Goal: Task Accomplishment & Management: Complete application form

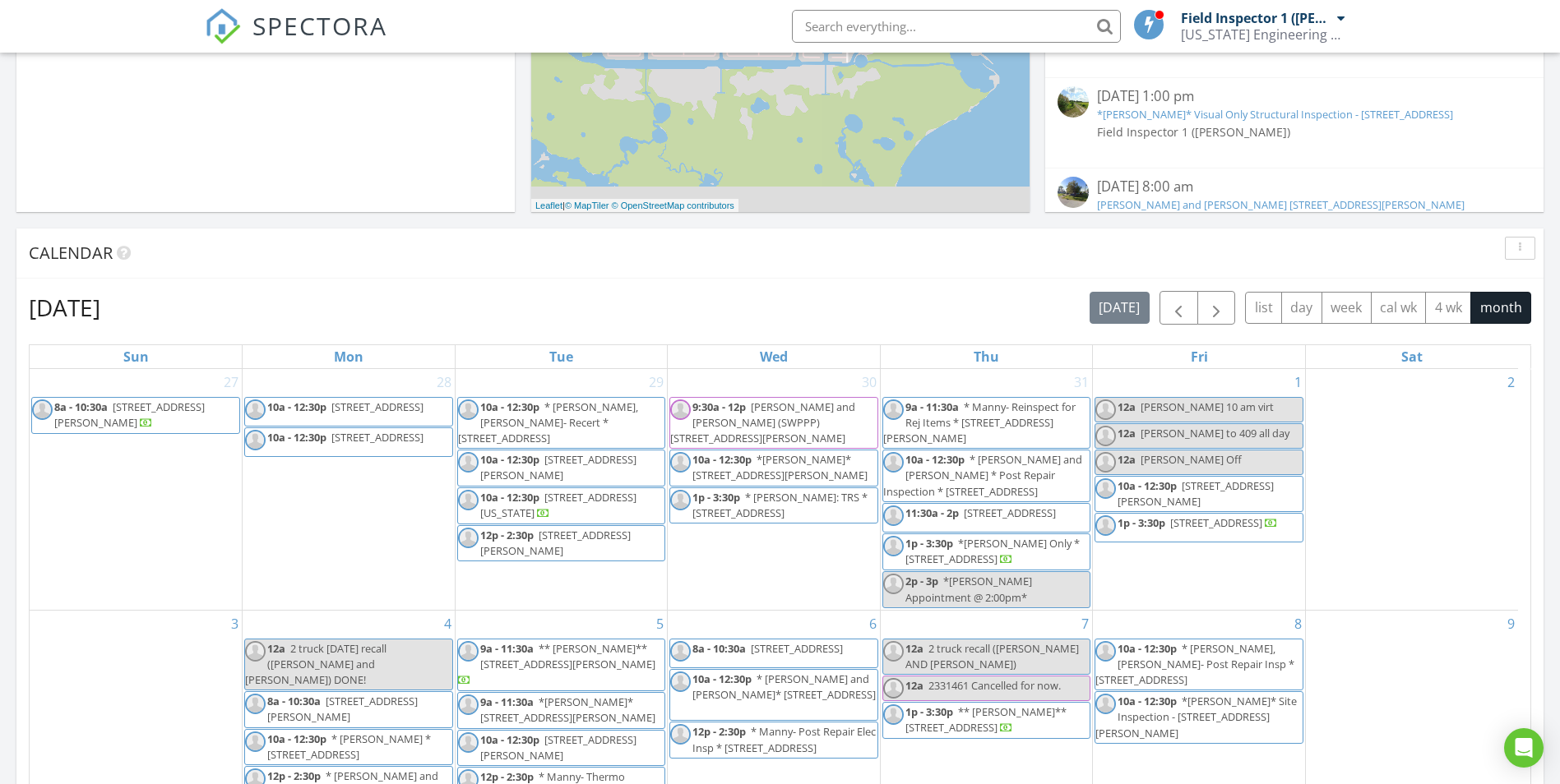
scroll to position [493, 0]
click at [1220, 314] on span "button" at bounding box center [1216, 309] width 20 height 20
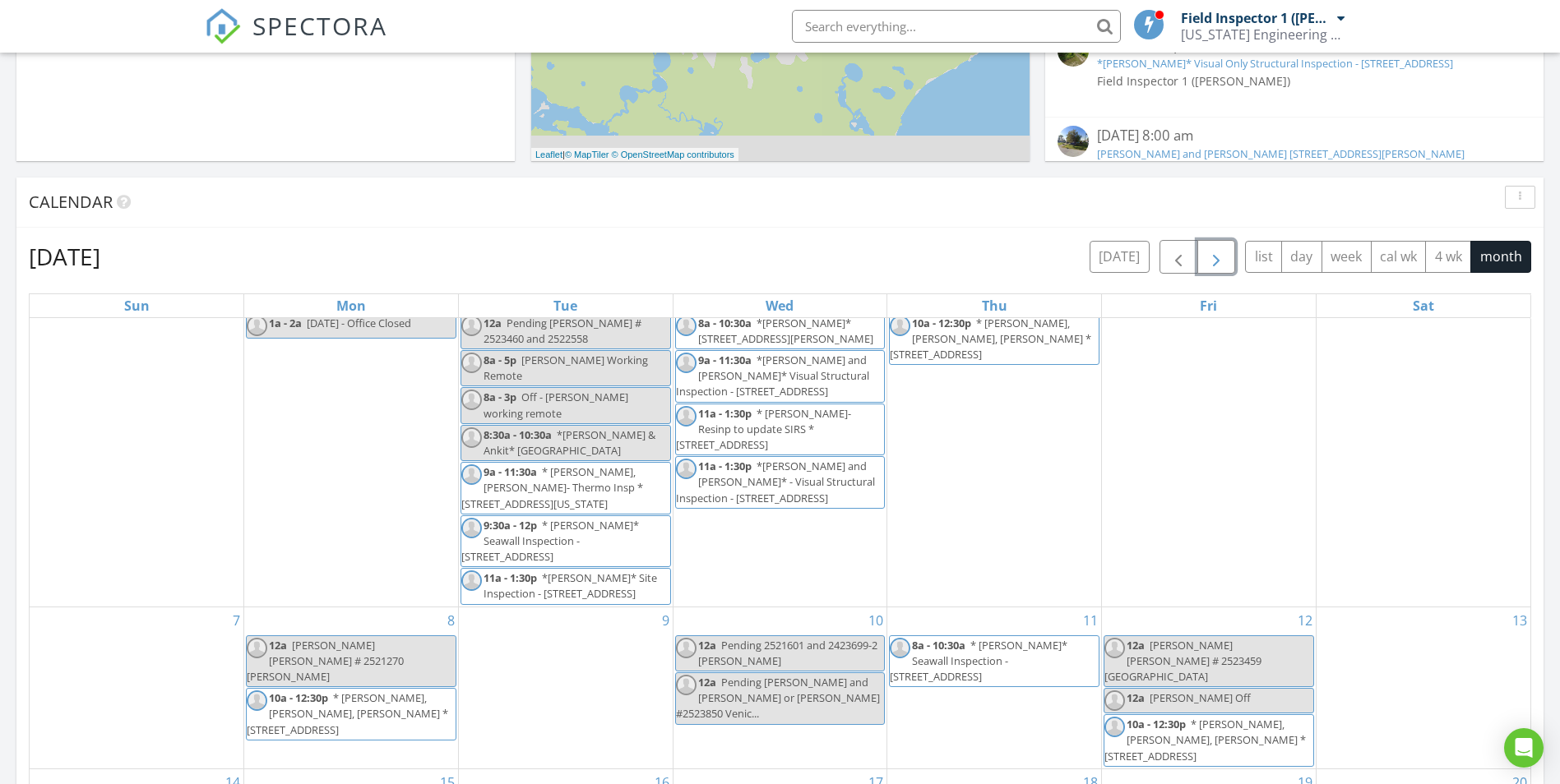
scroll to position [575, 0]
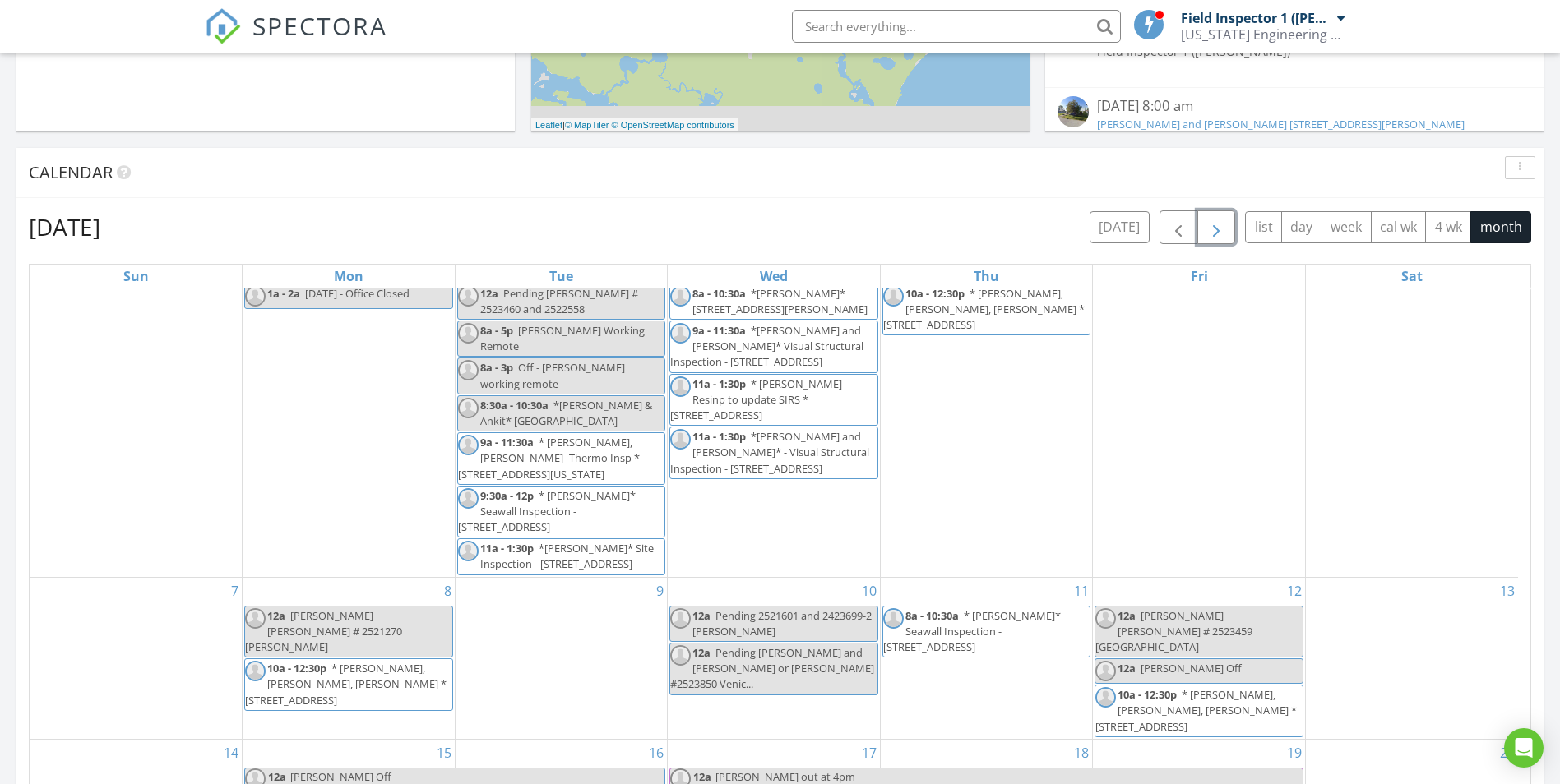
click at [760, 651] on span "Pending Damien and David or Tony #2523850 Venic..." at bounding box center [772, 668] width 204 height 46
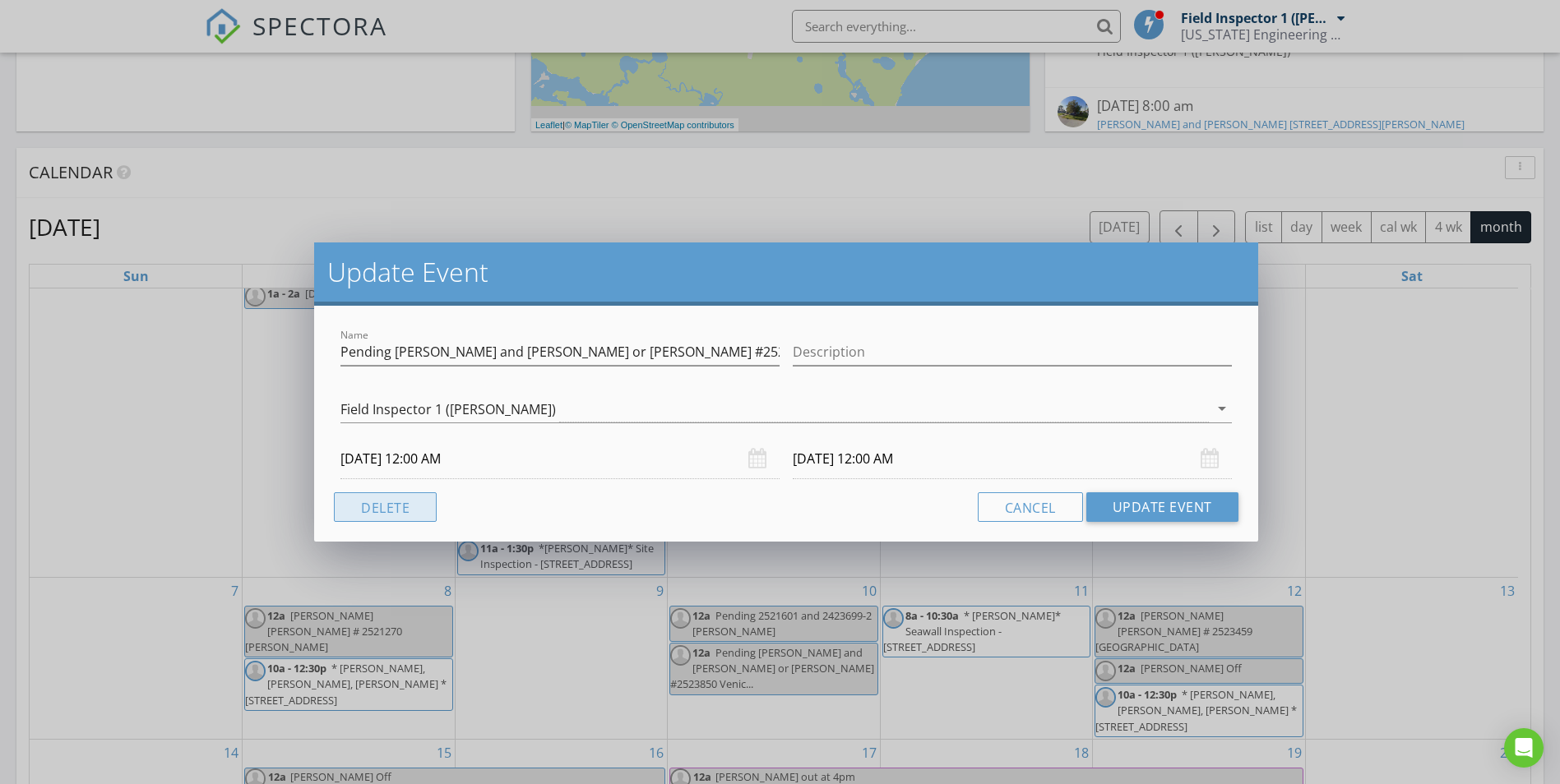
click at [402, 507] on button "Delete" at bounding box center [385, 507] width 103 height 30
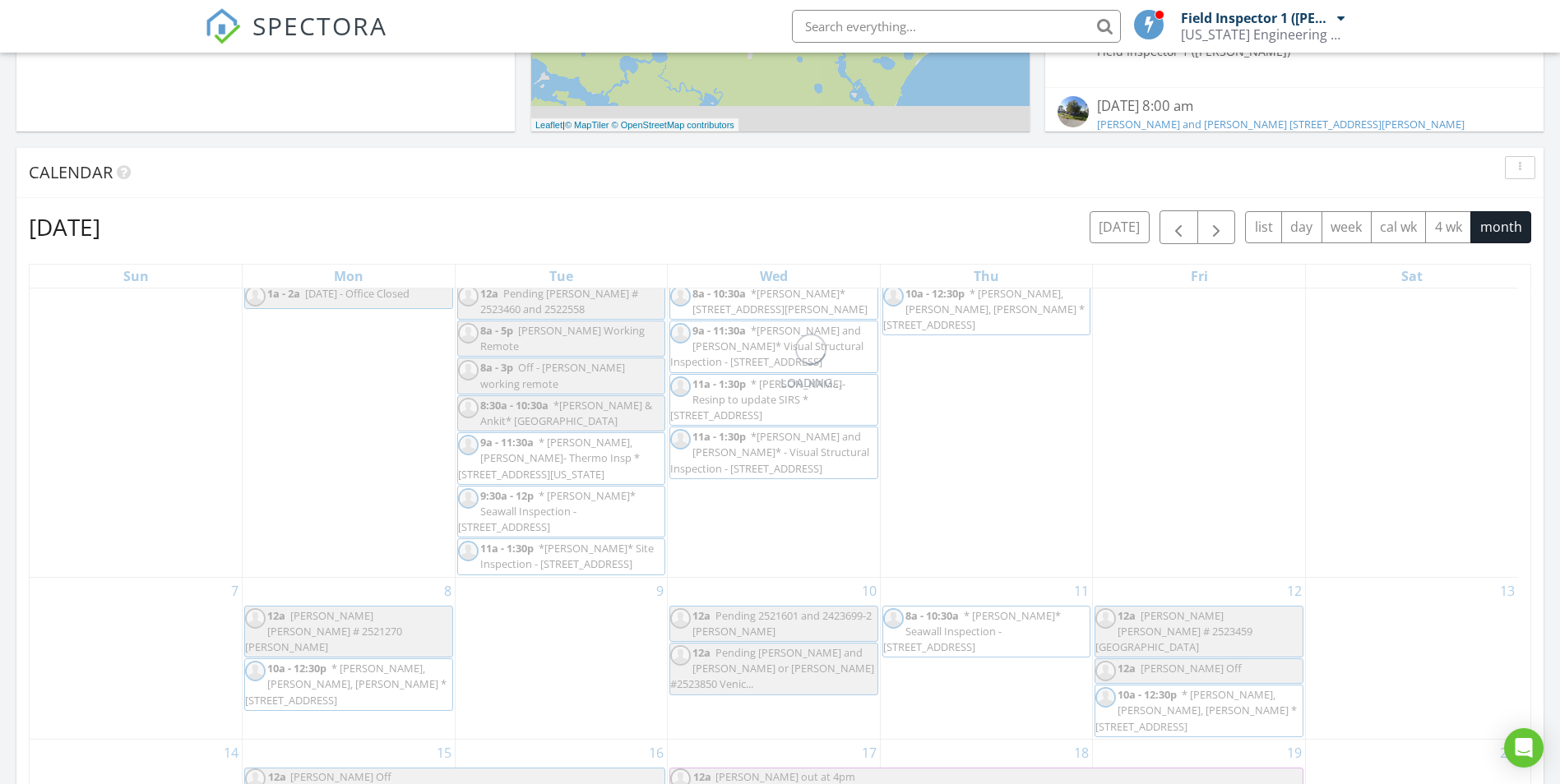
scroll to position [0, 0]
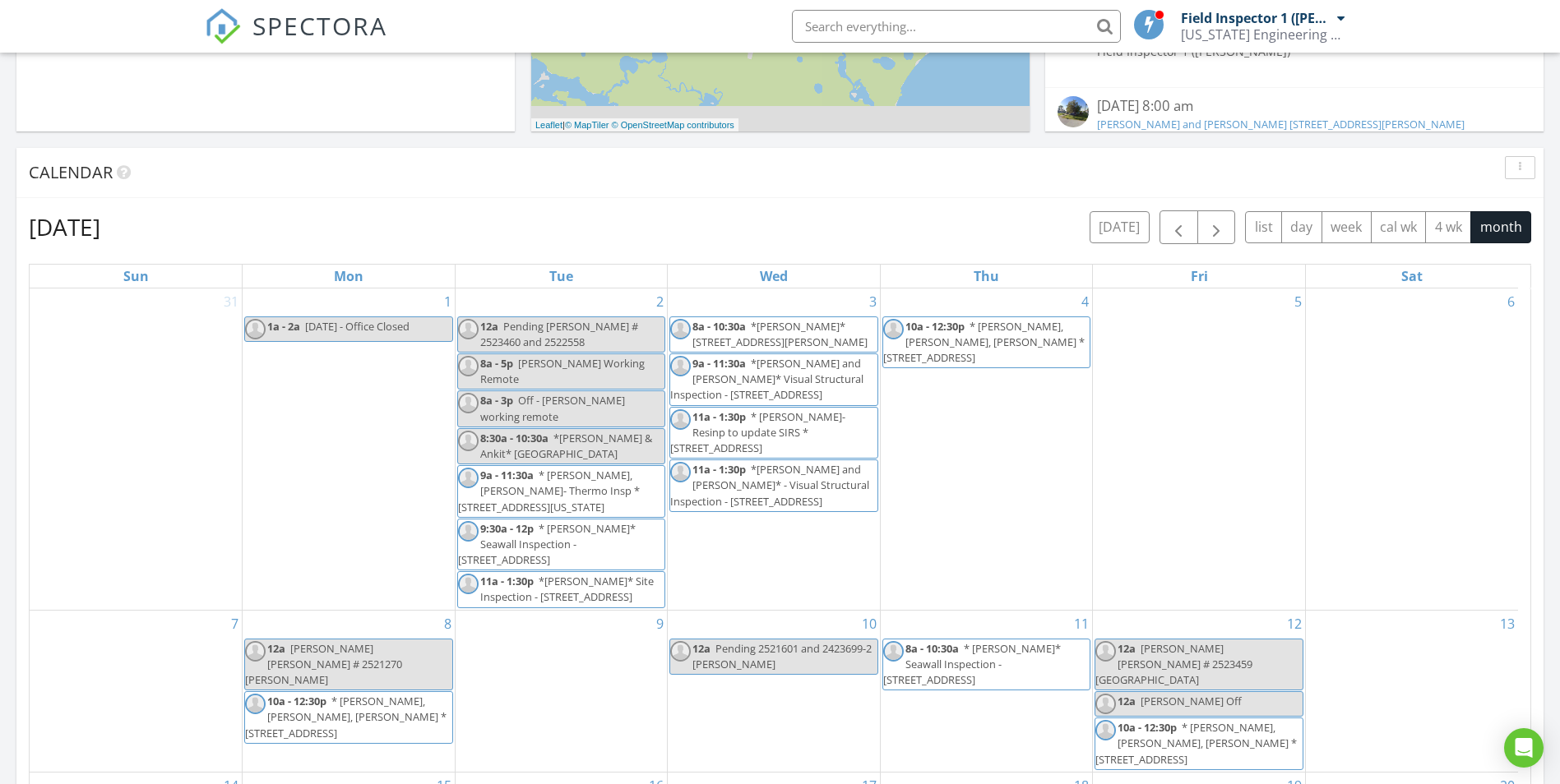
click at [809, 701] on div "10 12a Pending 2521601 and 2423699-2 Manny, Matt, Luis" at bounding box center [774, 691] width 212 height 161
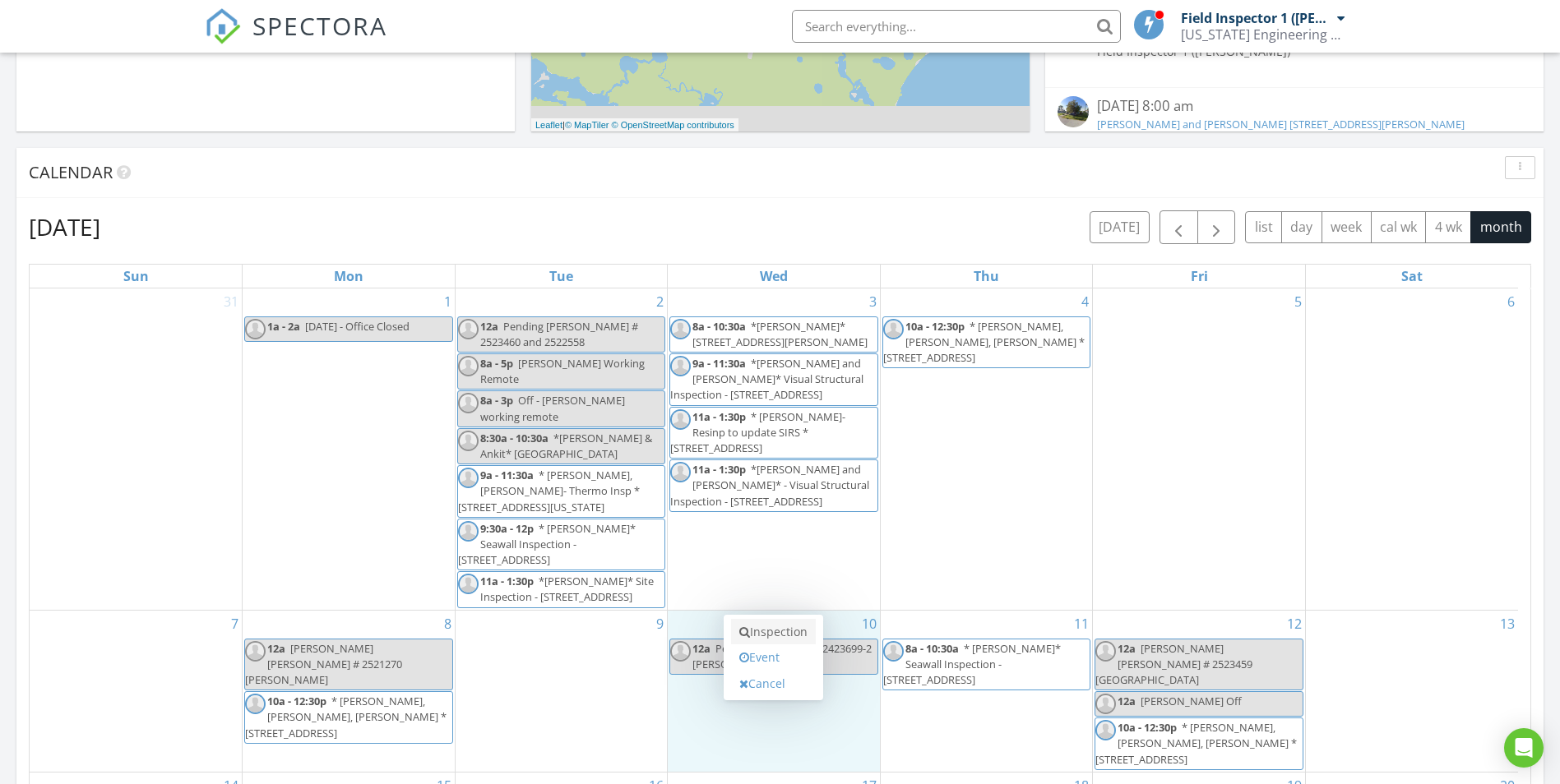
click at [772, 624] on link "Inspection" at bounding box center [773, 632] width 84 height 26
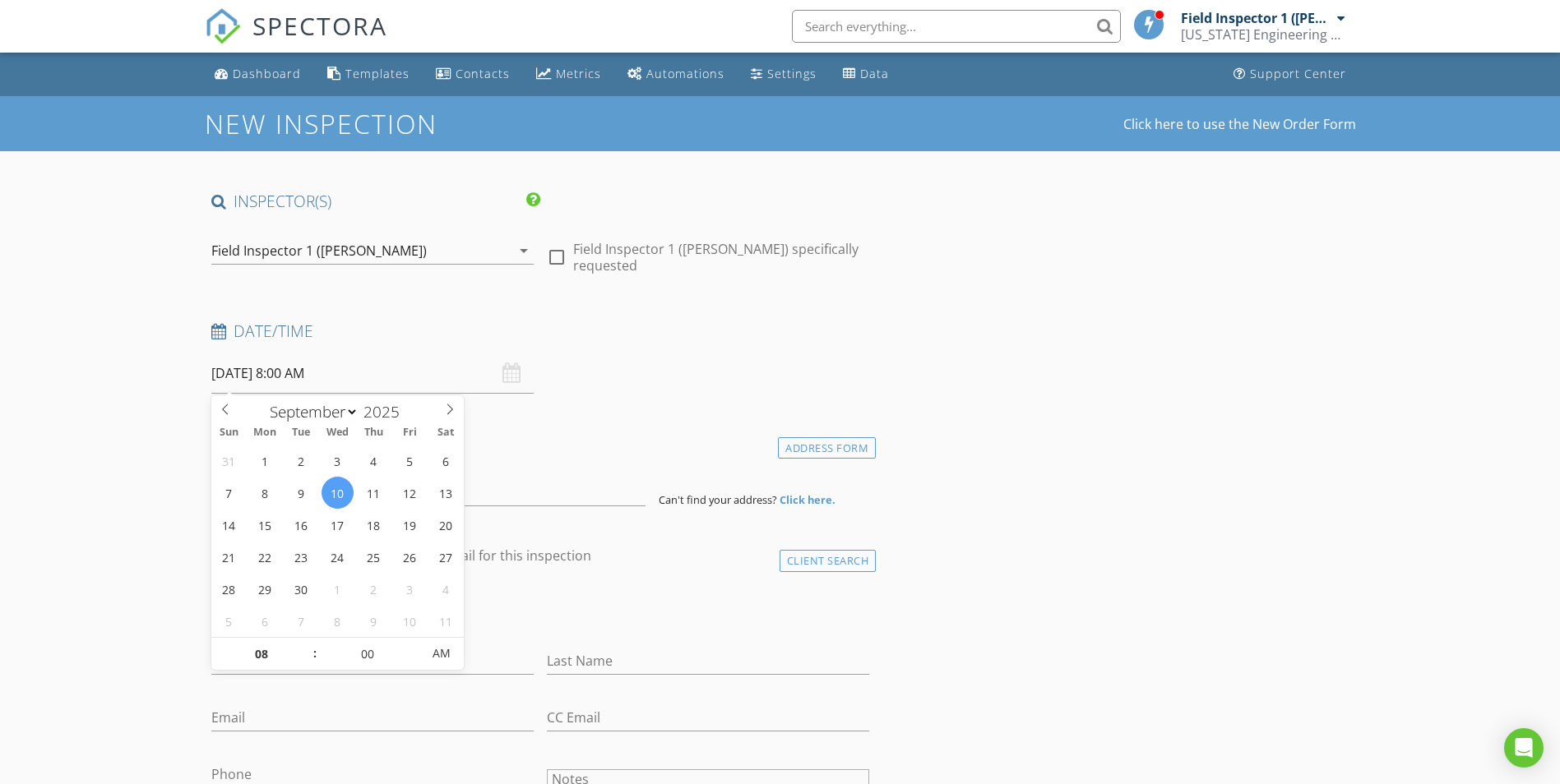
click at [317, 382] on input "09/10/2025 8:00 AM" at bounding box center [372, 374] width 323 height 40
type input "09"
type input "09/10/2025 9:00 AM"
click at [305, 645] on span at bounding box center [306, 646] width 11 height 17
type input "10"
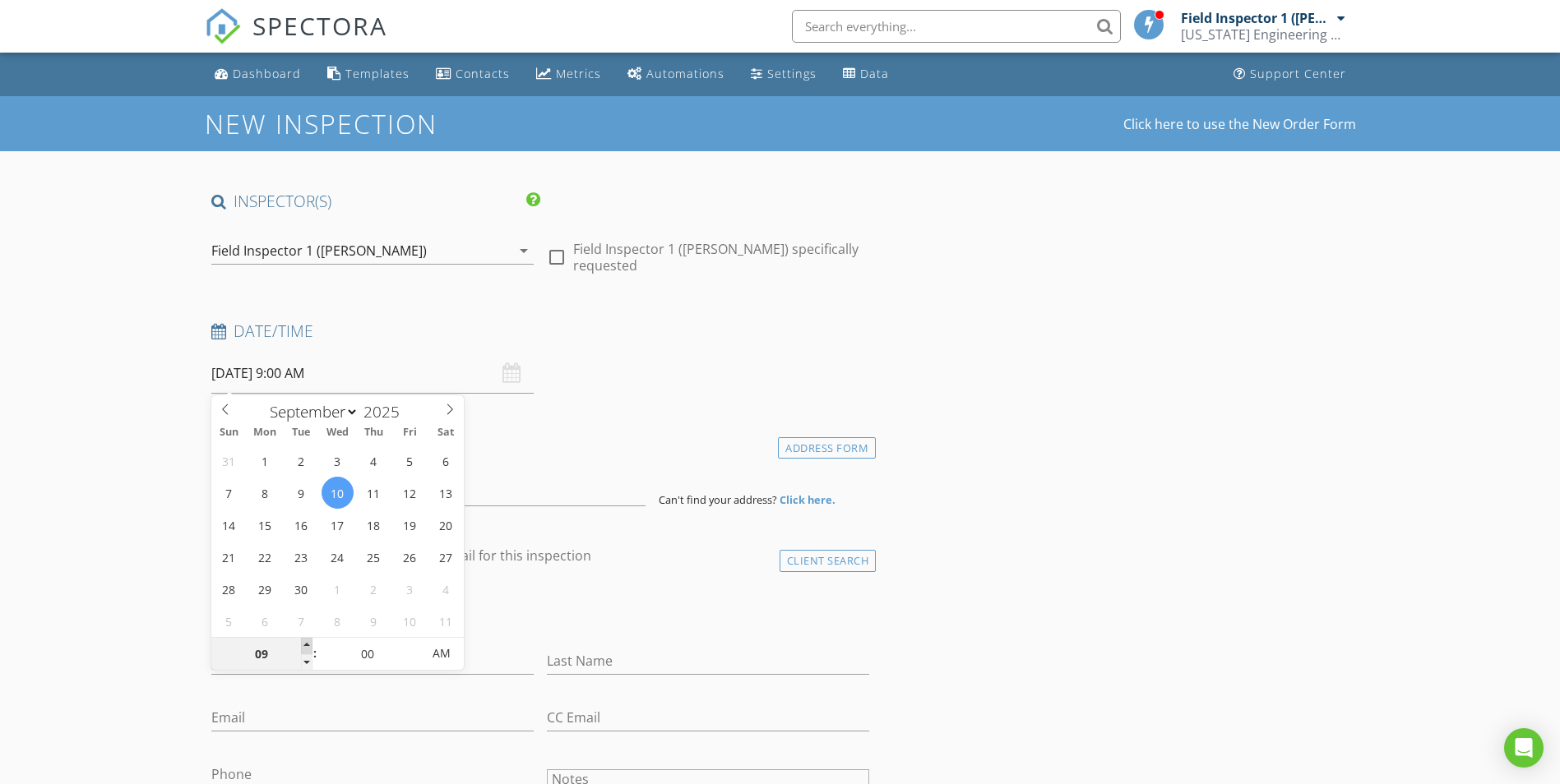
type input "[DATE] 10:00 AM"
click at [306, 645] on span at bounding box center [306, 646] width 11 height 17
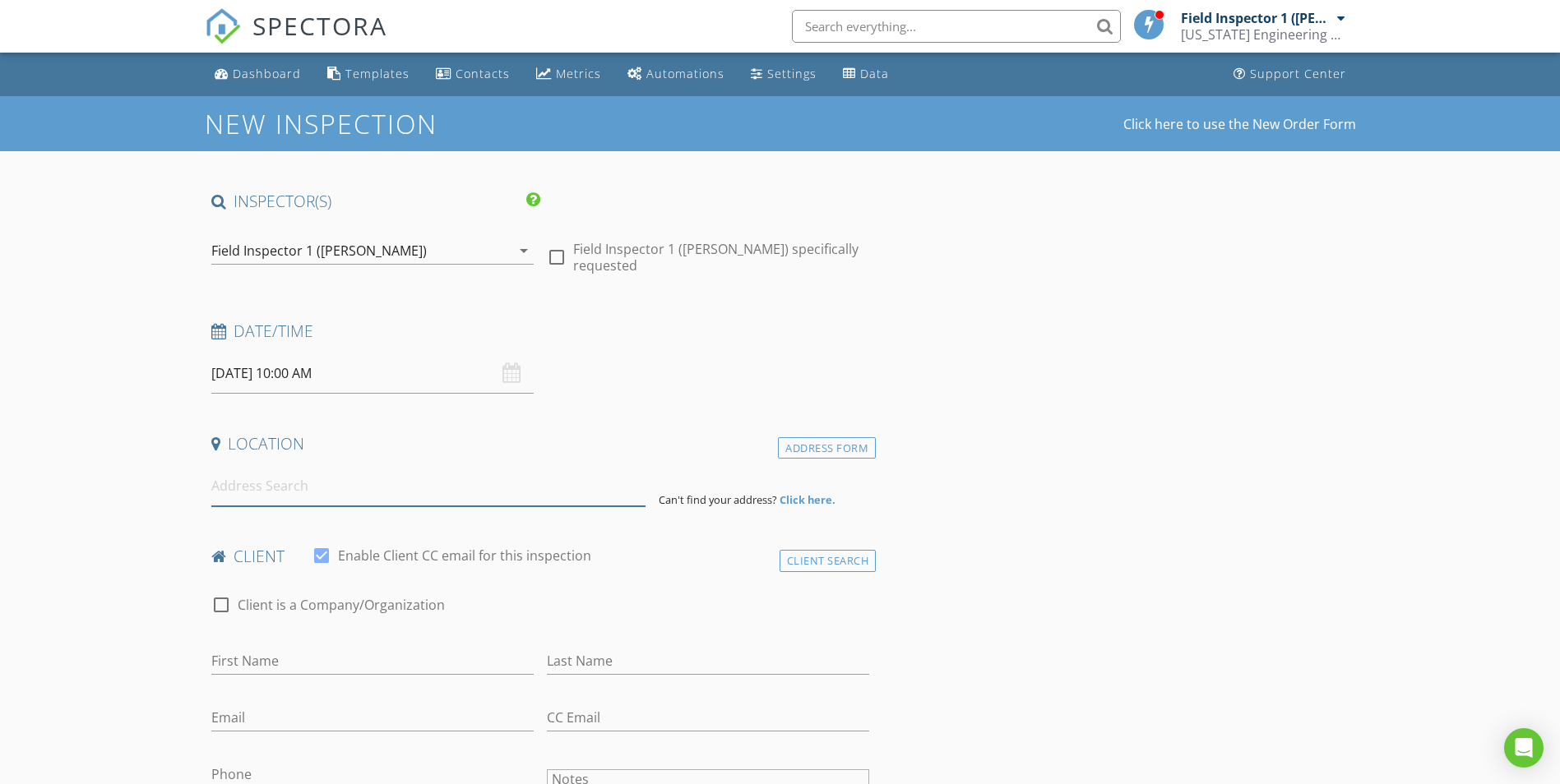
click at [383, 501] on input at bounding box center [428, 486] width 434 height 40
type input "1513 Waterford Drive, Venice, FL, USA"
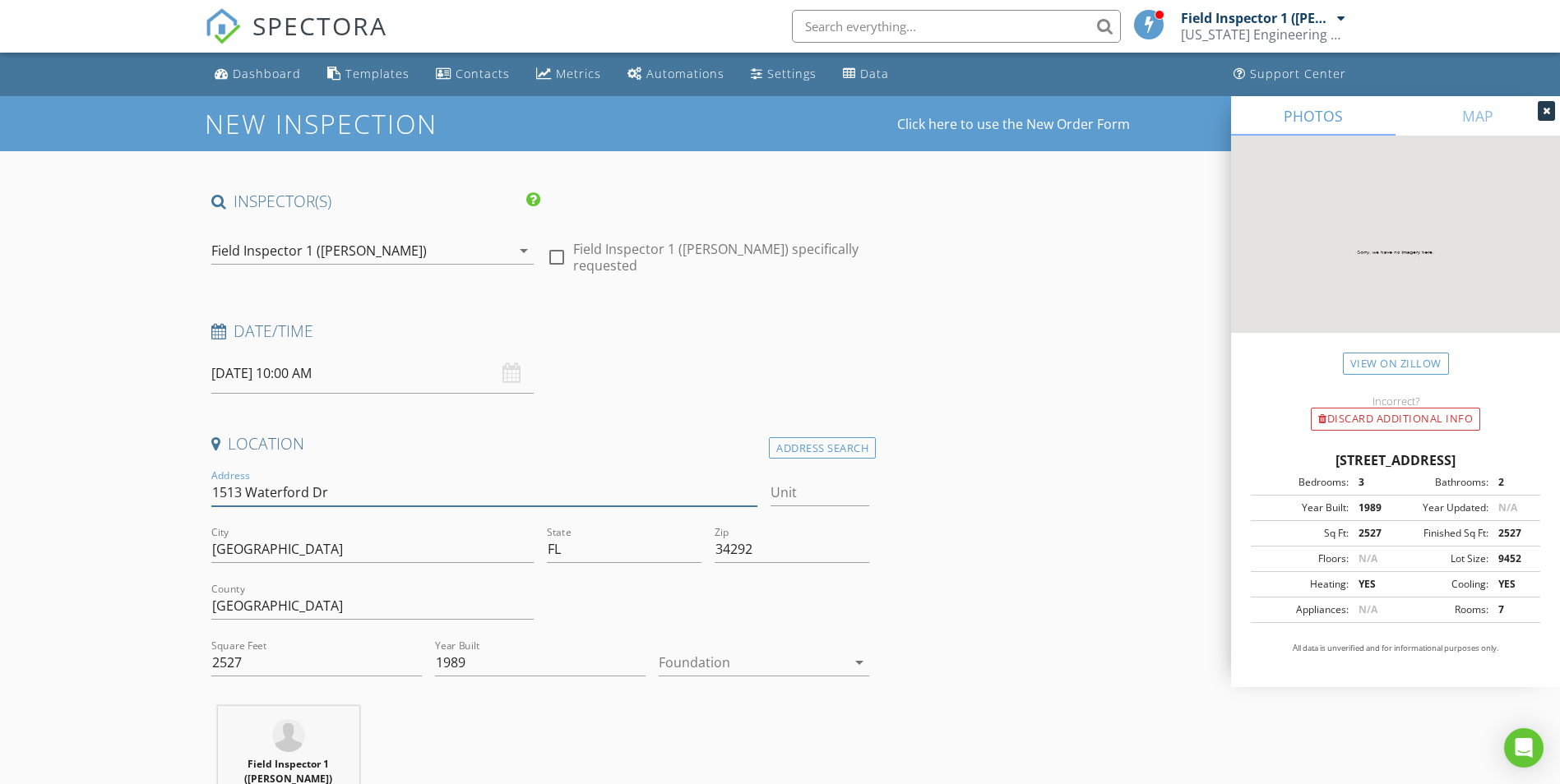
click at [211, 491] on input "1513 Waterford Dr" at bounding box center [484, 492] width 547 height 27
type input "*DAMIEN and D1513 Waterford Dr"
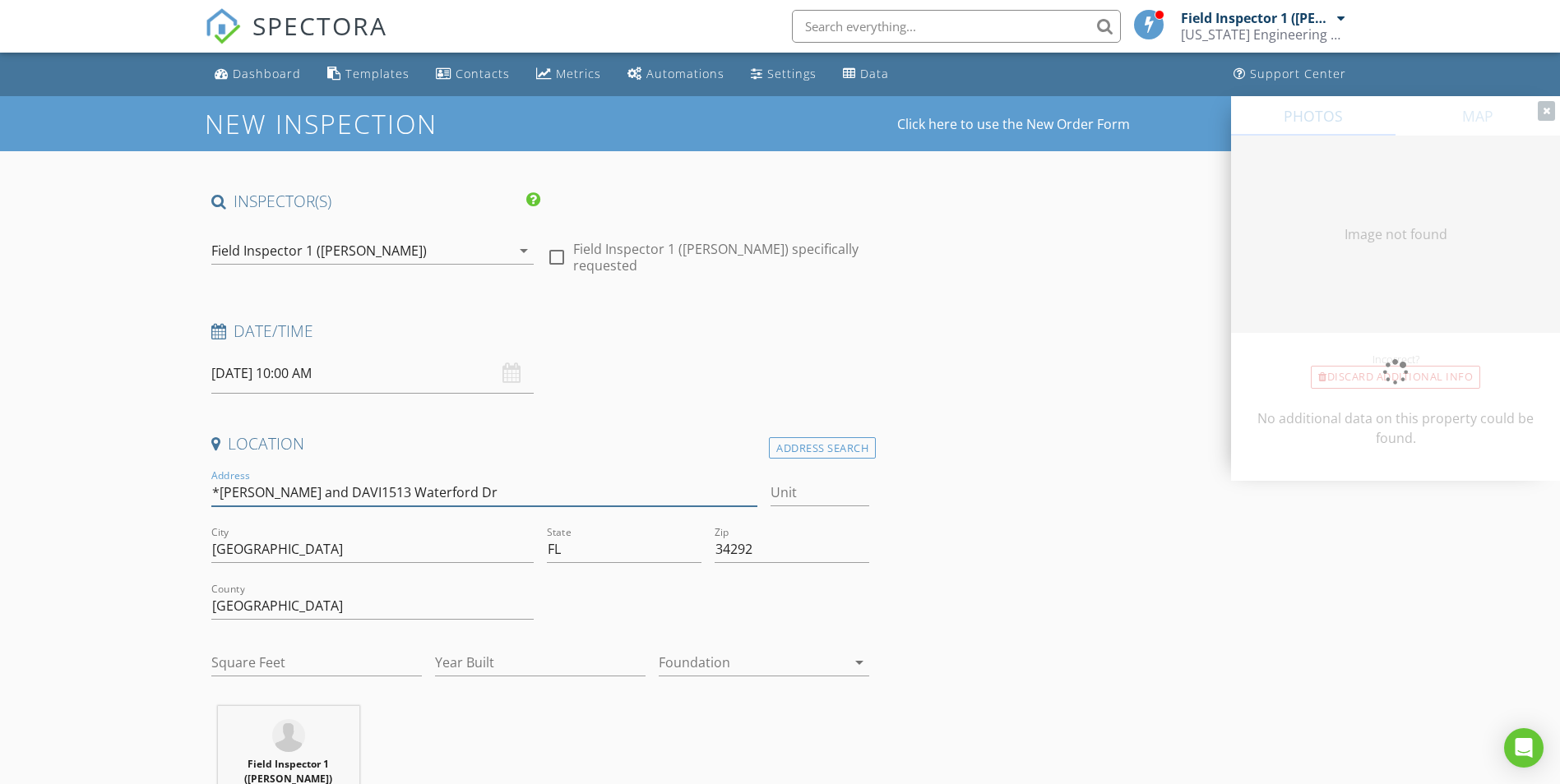
type input "*DAMIEN and DAVID1513 Waterford Dr"
type input "2527"
type input "1989"
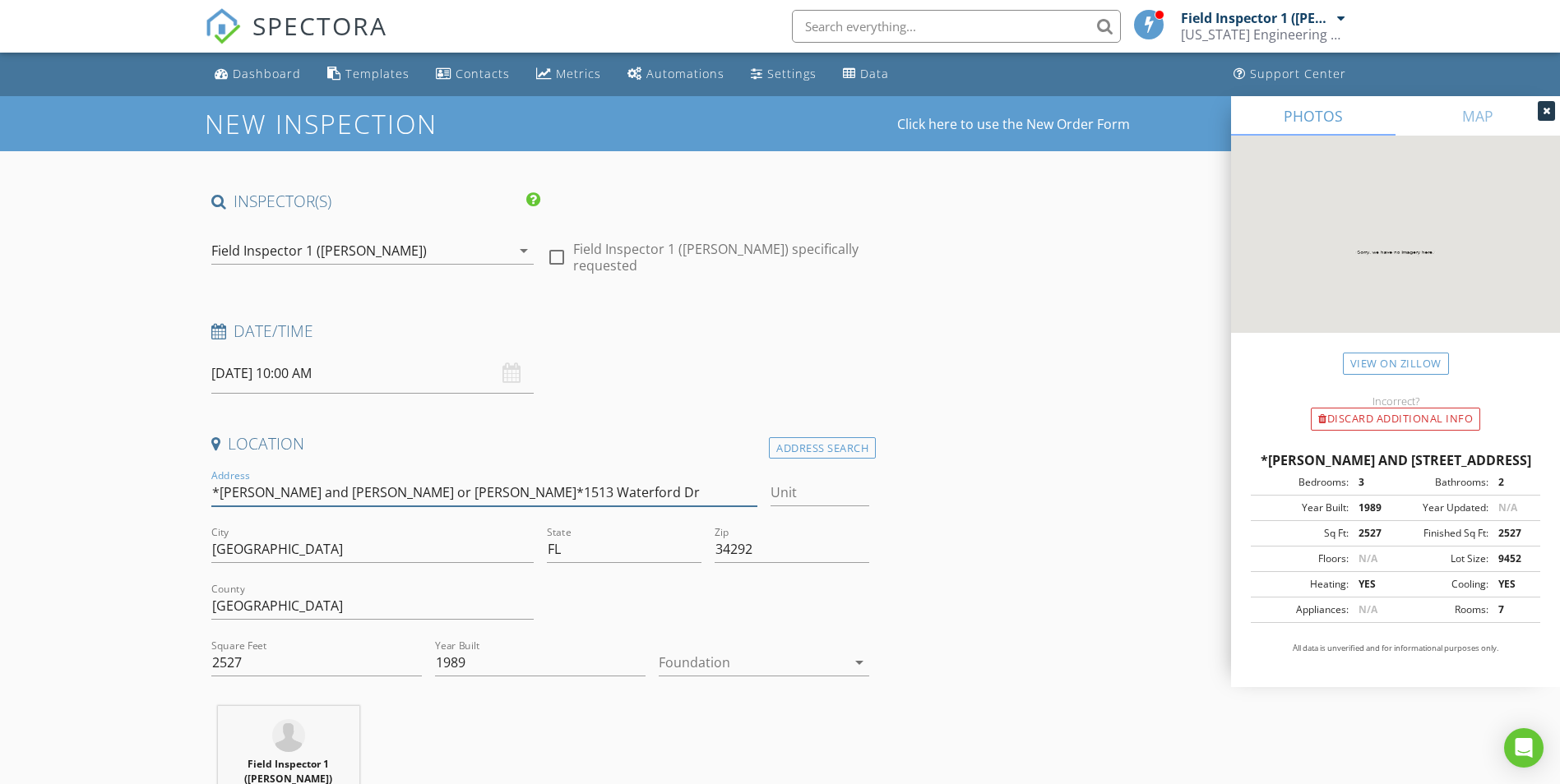
type input "*DAMIEN and DAVID or TONY* 1513 Waterford Dr"
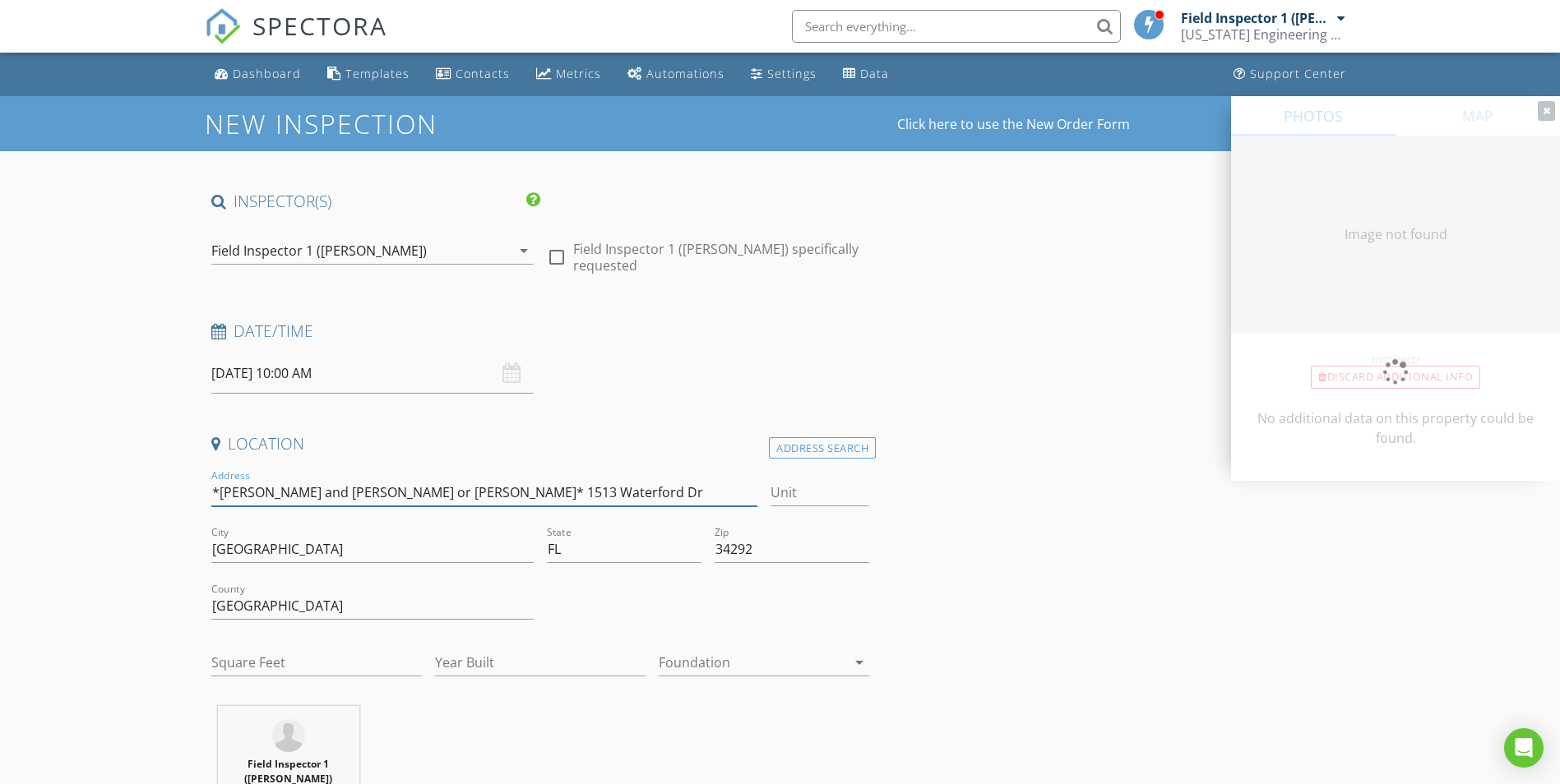
type input "2527"
type input "1989"
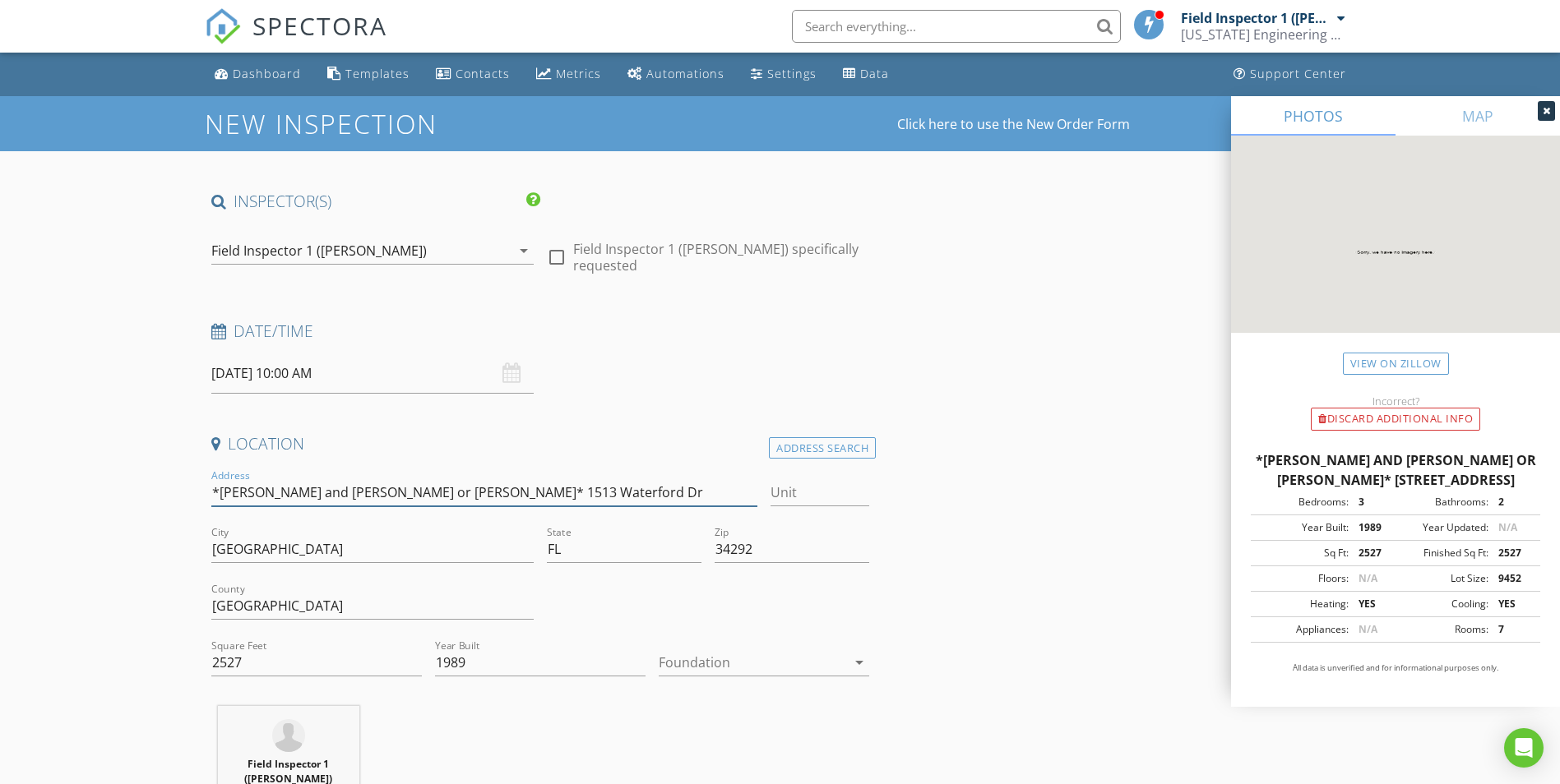
type input "*DAMIEN and DAVID or TONY* L1513 Waterford Dr"
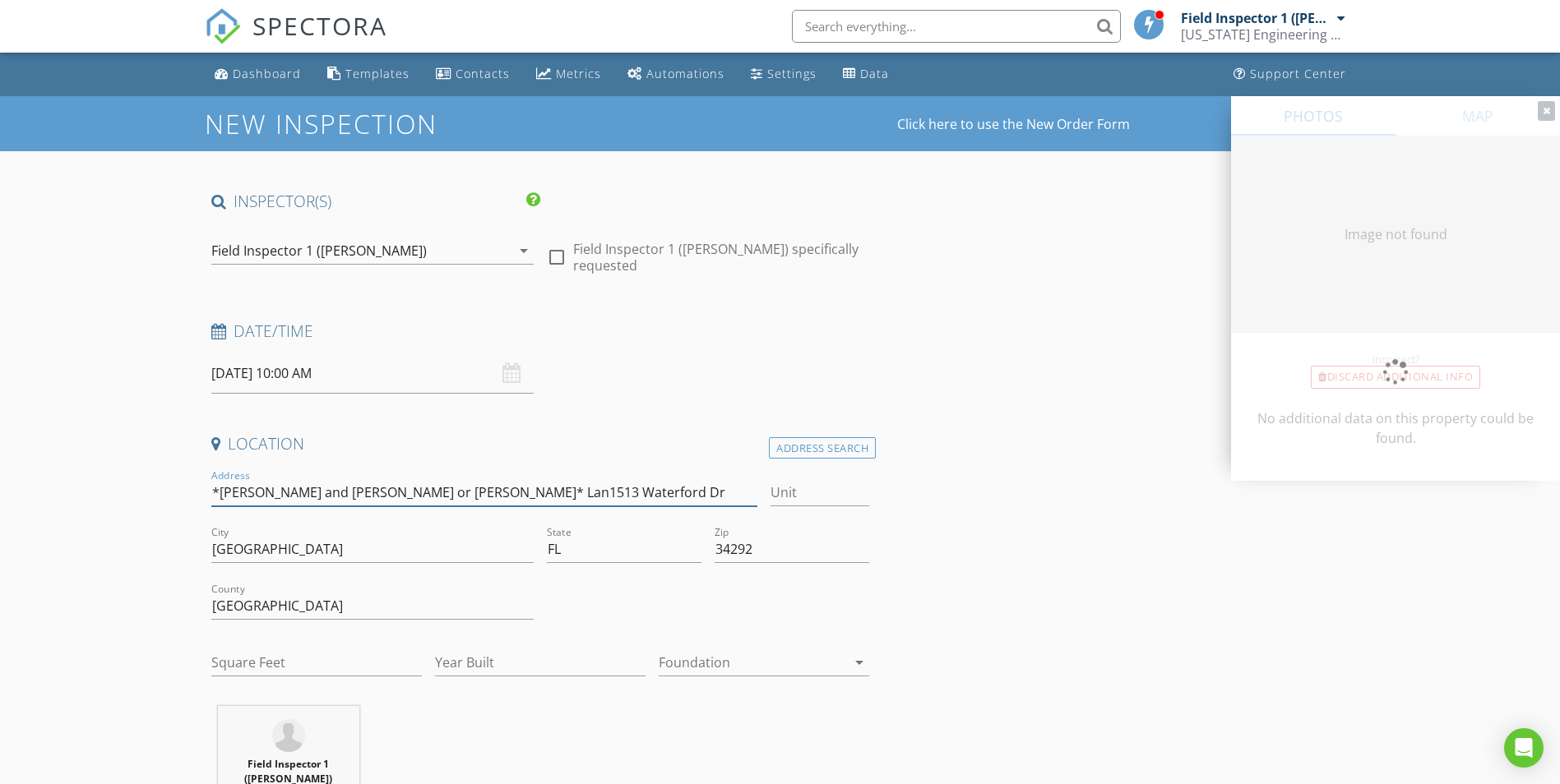
type input "*DAMIEN and DAVID or TONY* Lana1513 Waterford Dr"
type input "0"
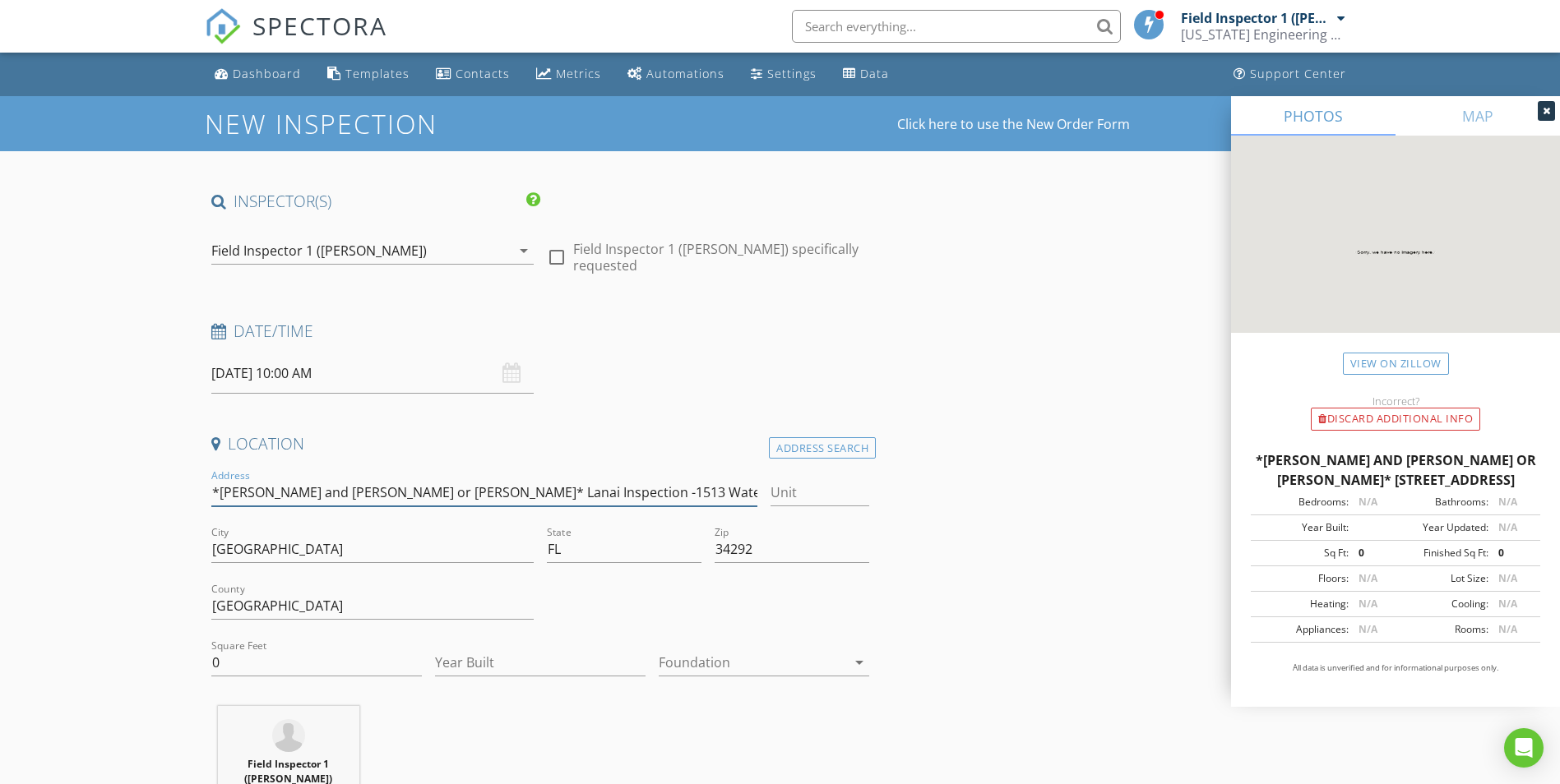
type input "*[PERSON_NAME] and [PERSON_NAME] or [PERSON_NAME]* Lanai Inspection - 1513 Wate…"
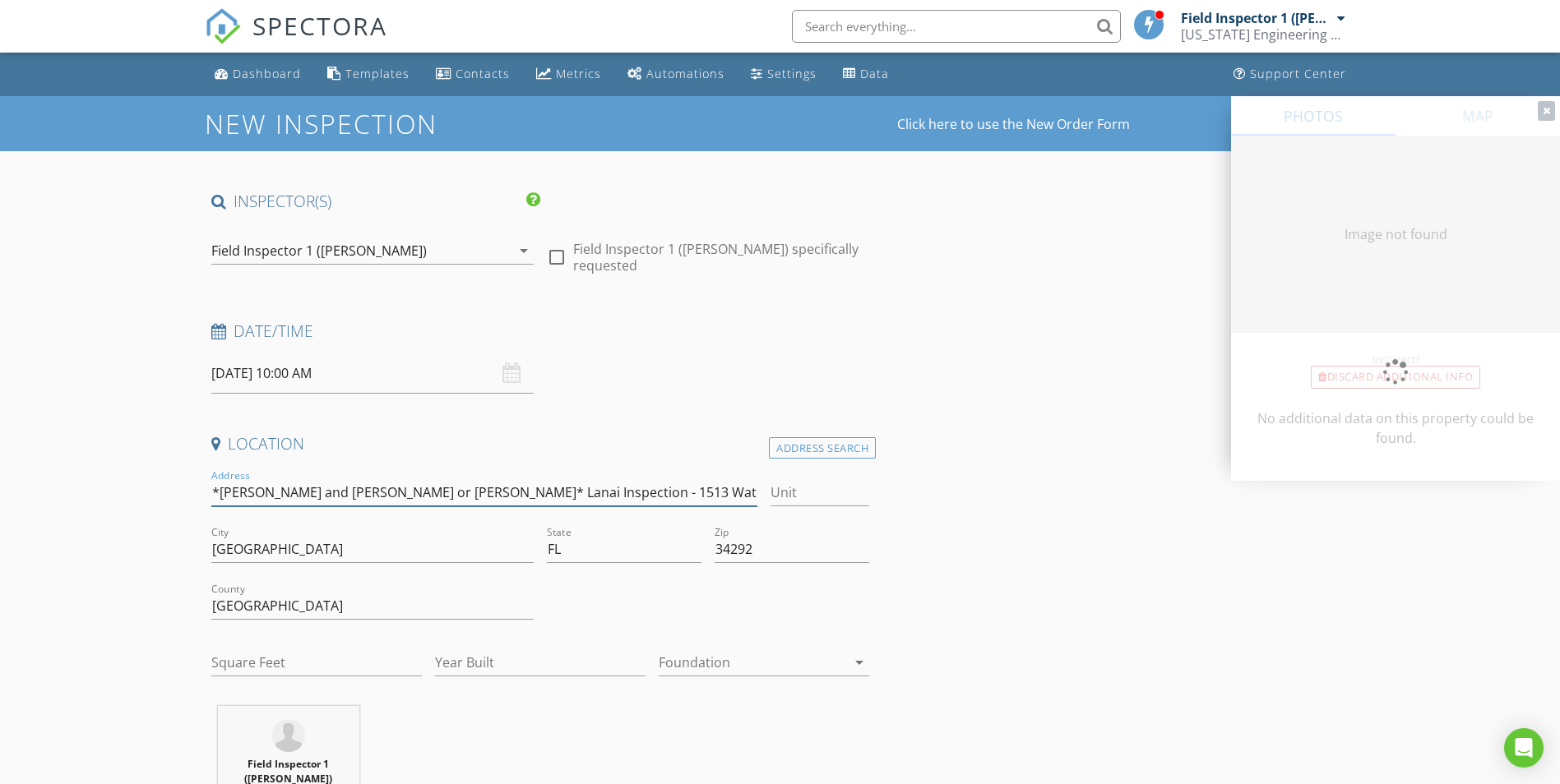
type input "2527"
type input "1989"
type input "*DAMIEN and DAVID or TONY* Lanai Inspection 1513 Waterford Dr"
type input "*[PERSON_NAME] and [PERSON_NAME] or [PERSON_NAME]* Lanai Inspection - 1513 Wate…"
type input "2527"
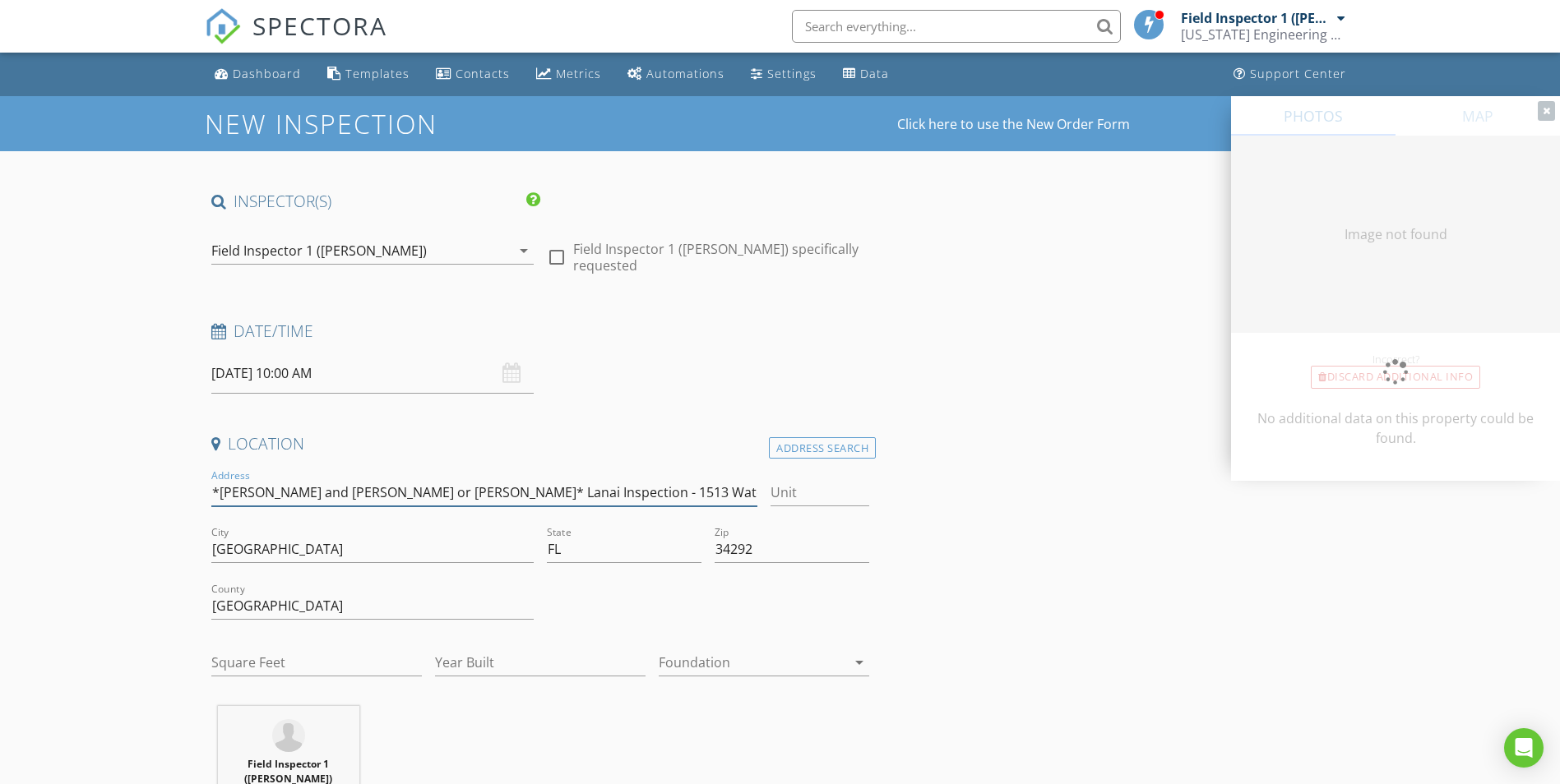
type input "1989"
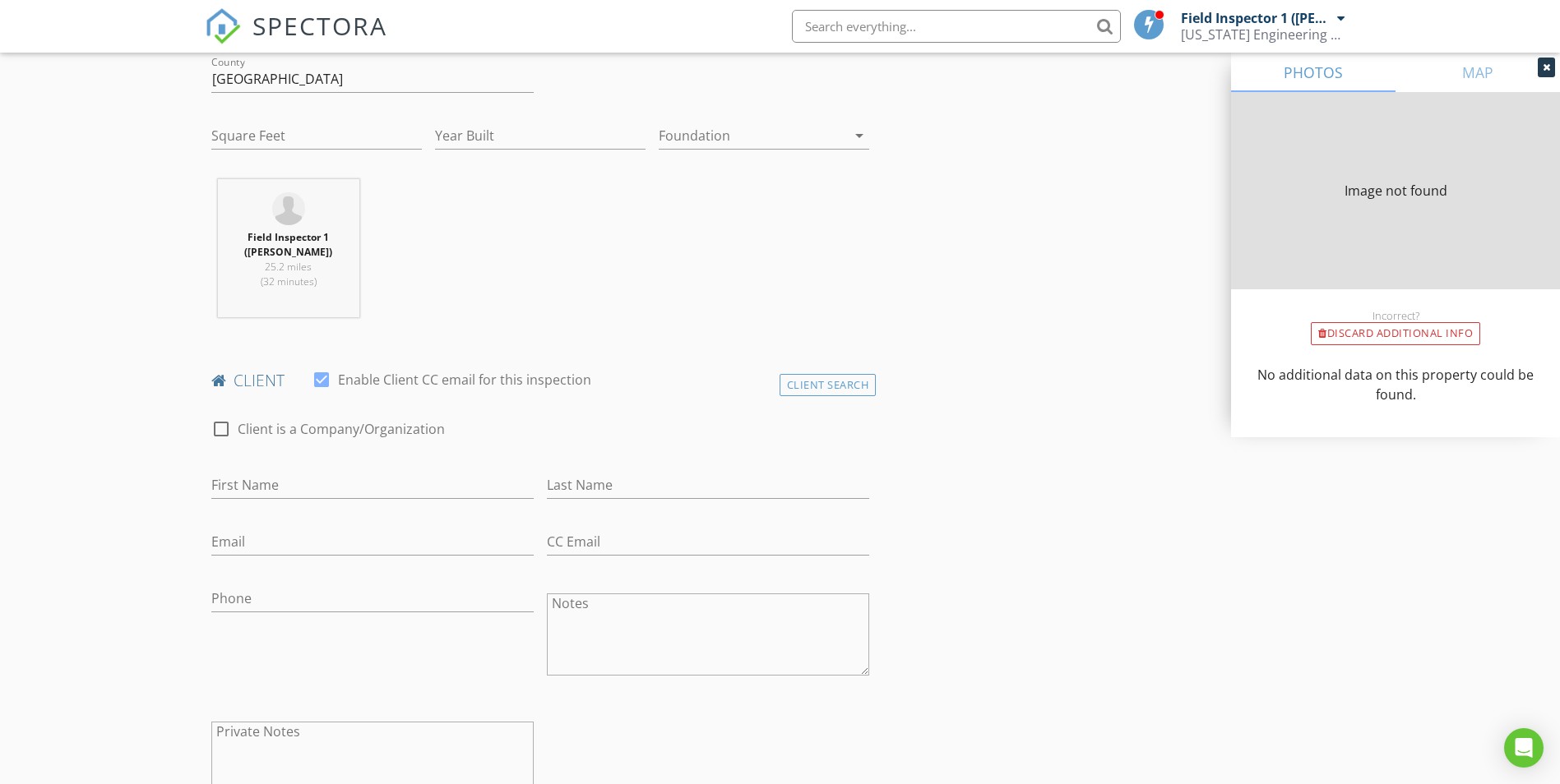
type input "2527"
type input "1989"
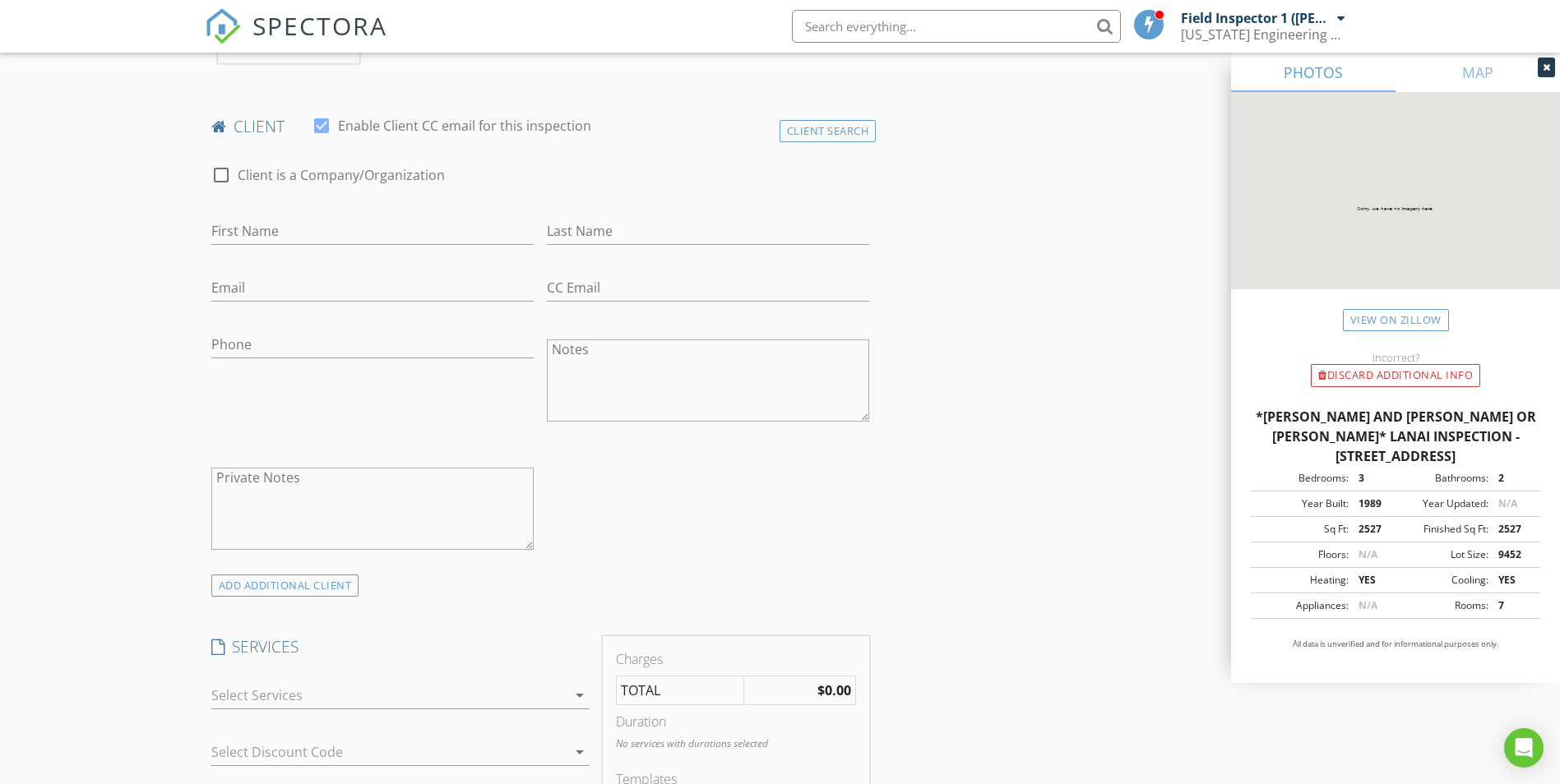
scroll to position [822, 0]
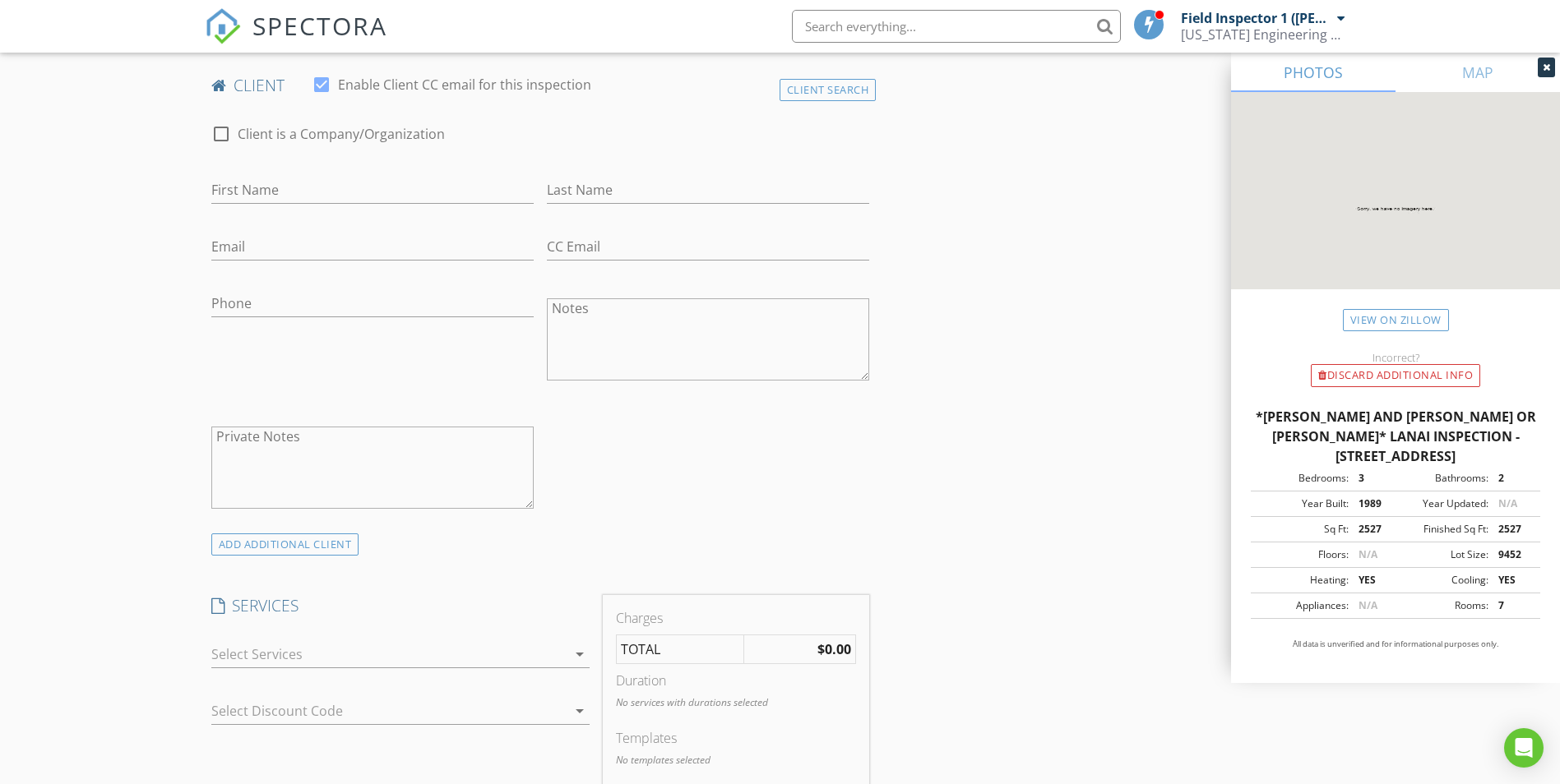
type input "*[PERSON_NAME] and [PERSON_NAME] or [PERSON_NAME]* Lanai Inspection - 1513 Wate…"
click at [265, 183] on input "First Name" at bounding box center [372, 189] width 323 height 27
type input "[PERSON_NAME]"
click at [241, 289] on div "Phone" at bounding box center [372, 306] width 323 height 53
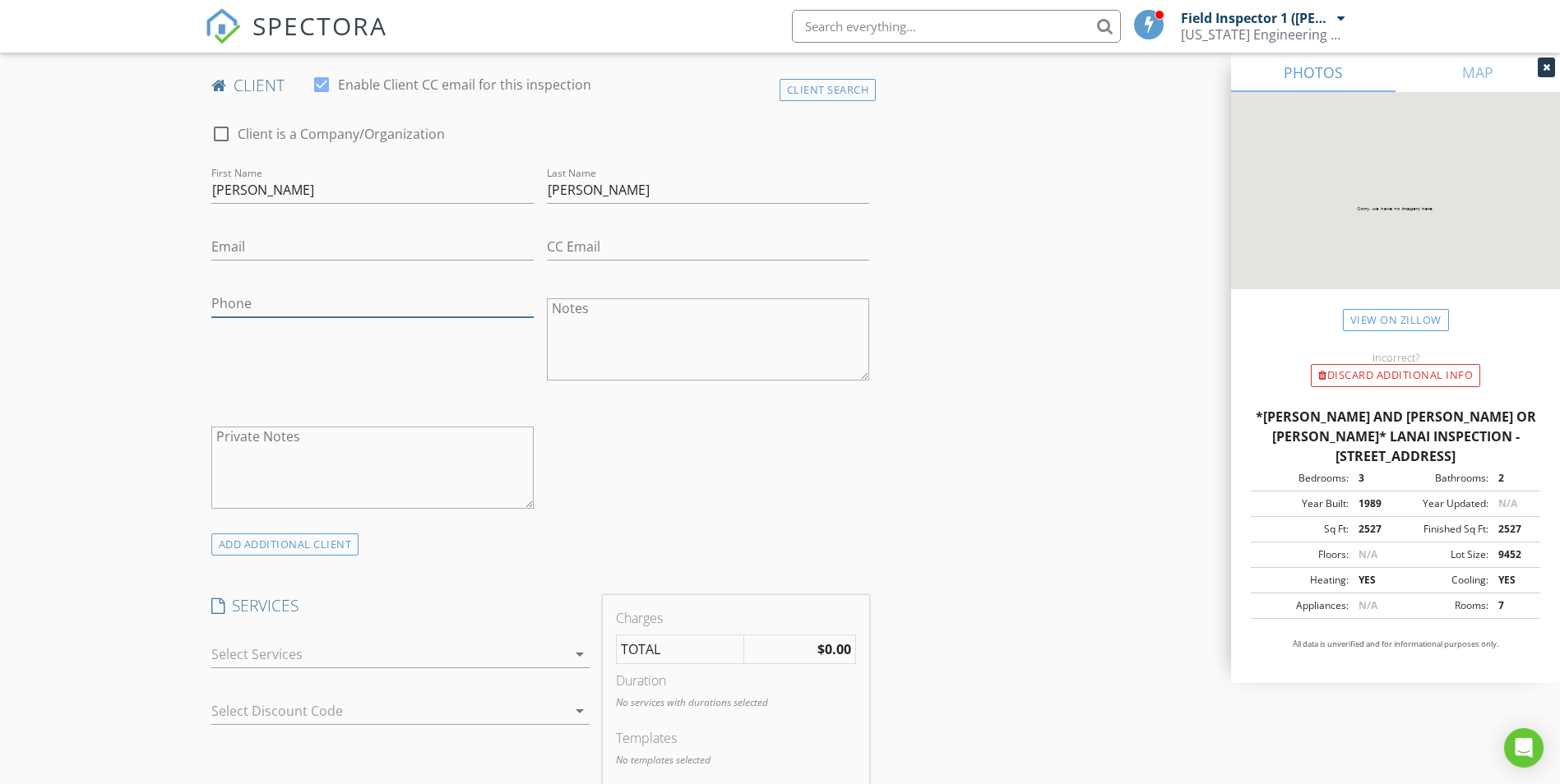
click at [260, 305] on input "Phone" at bounding box center [372, 303] width 323 height 27
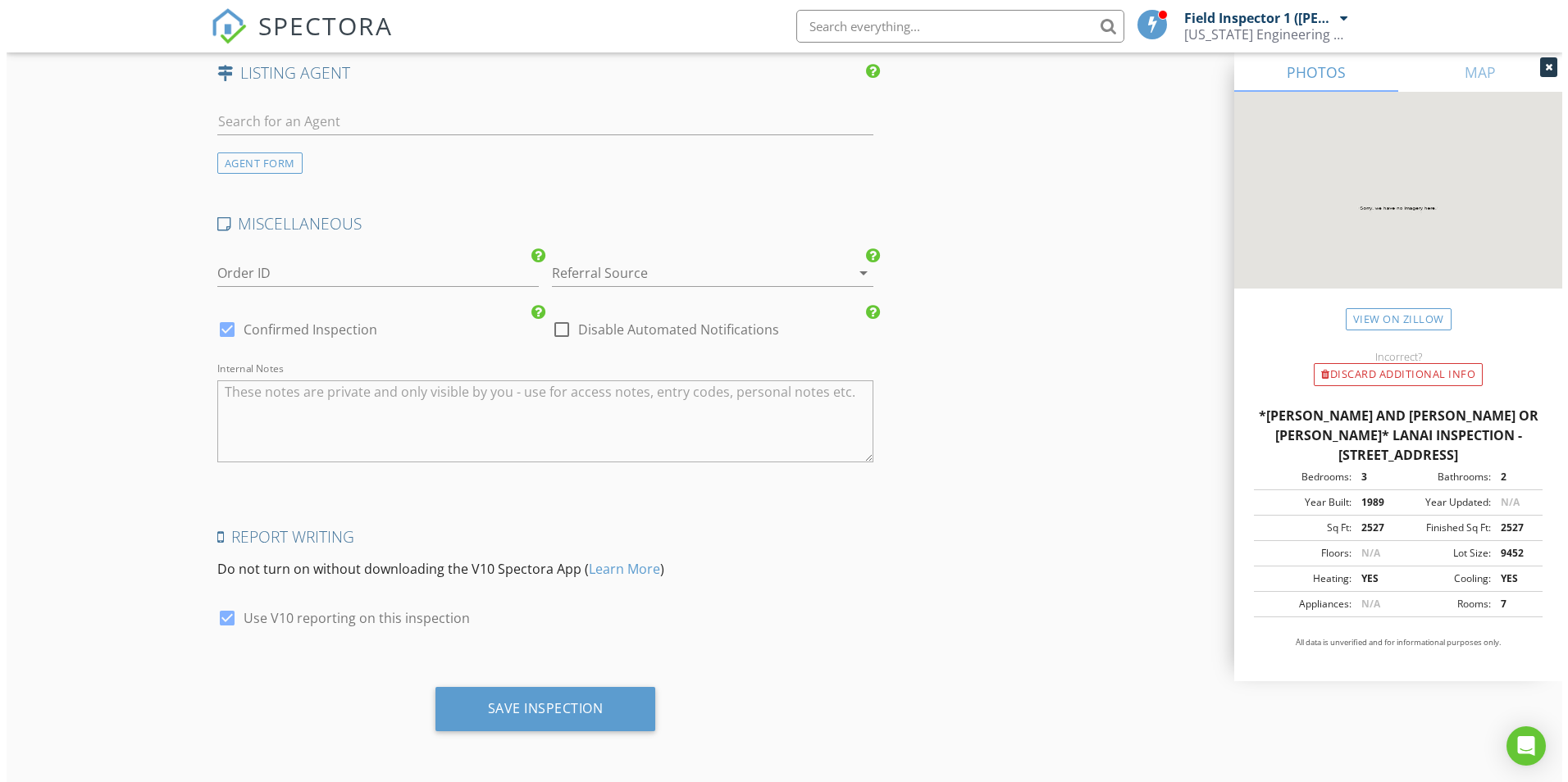
scroll to position [2150, 0]
type input "[PHONE_NUMBER]"
click at [213, 614] on div at bounding box center [220, 617] width 28 height 28
checkbox input "false"
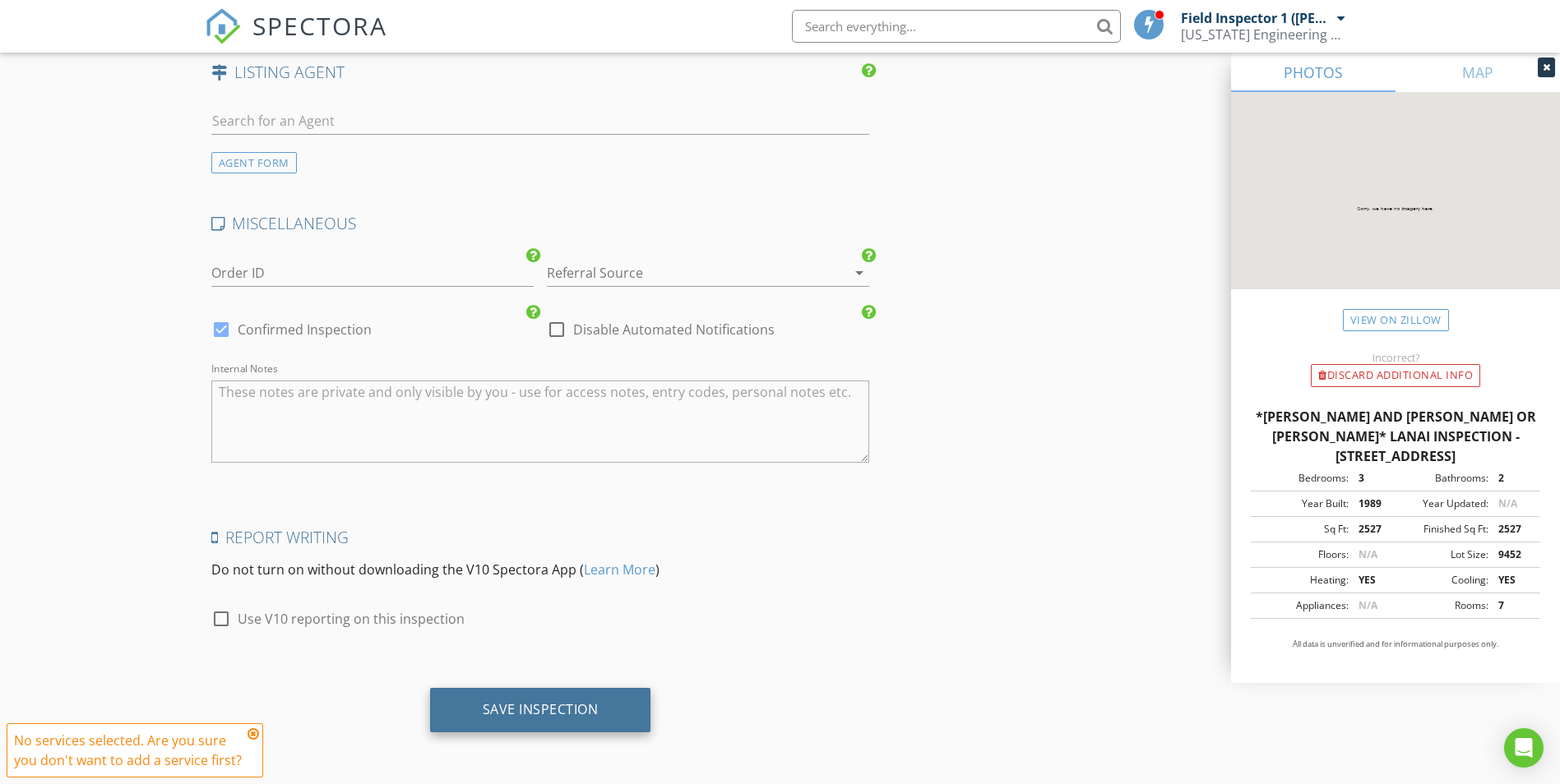
click at [556, 714] on div "Save Inspection" at bounding box center [540, 709] width 116 height 17
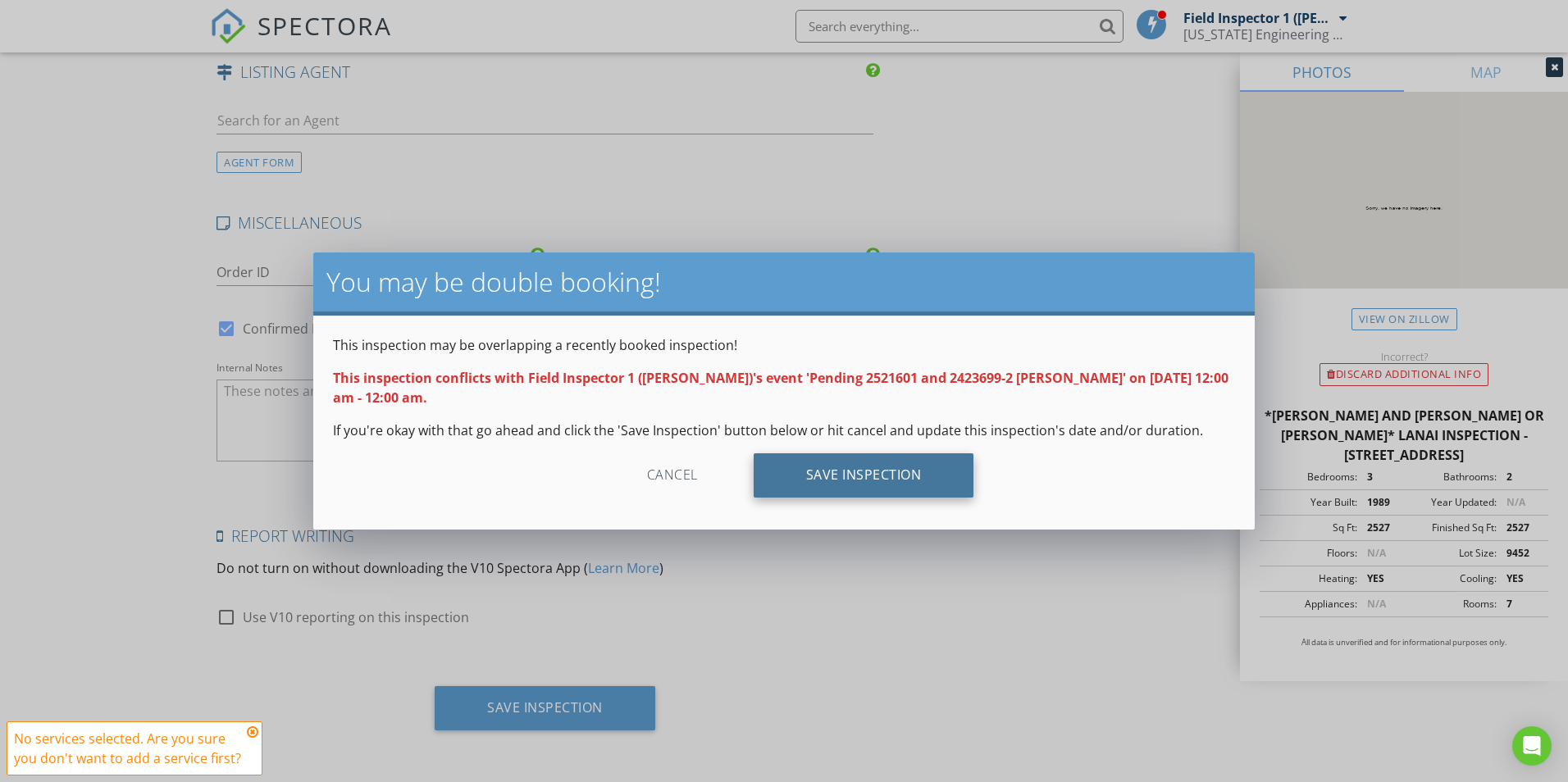
click at [837, 480] on div "Save Inspection" at bounding box center [864, 475] width 220 height 44
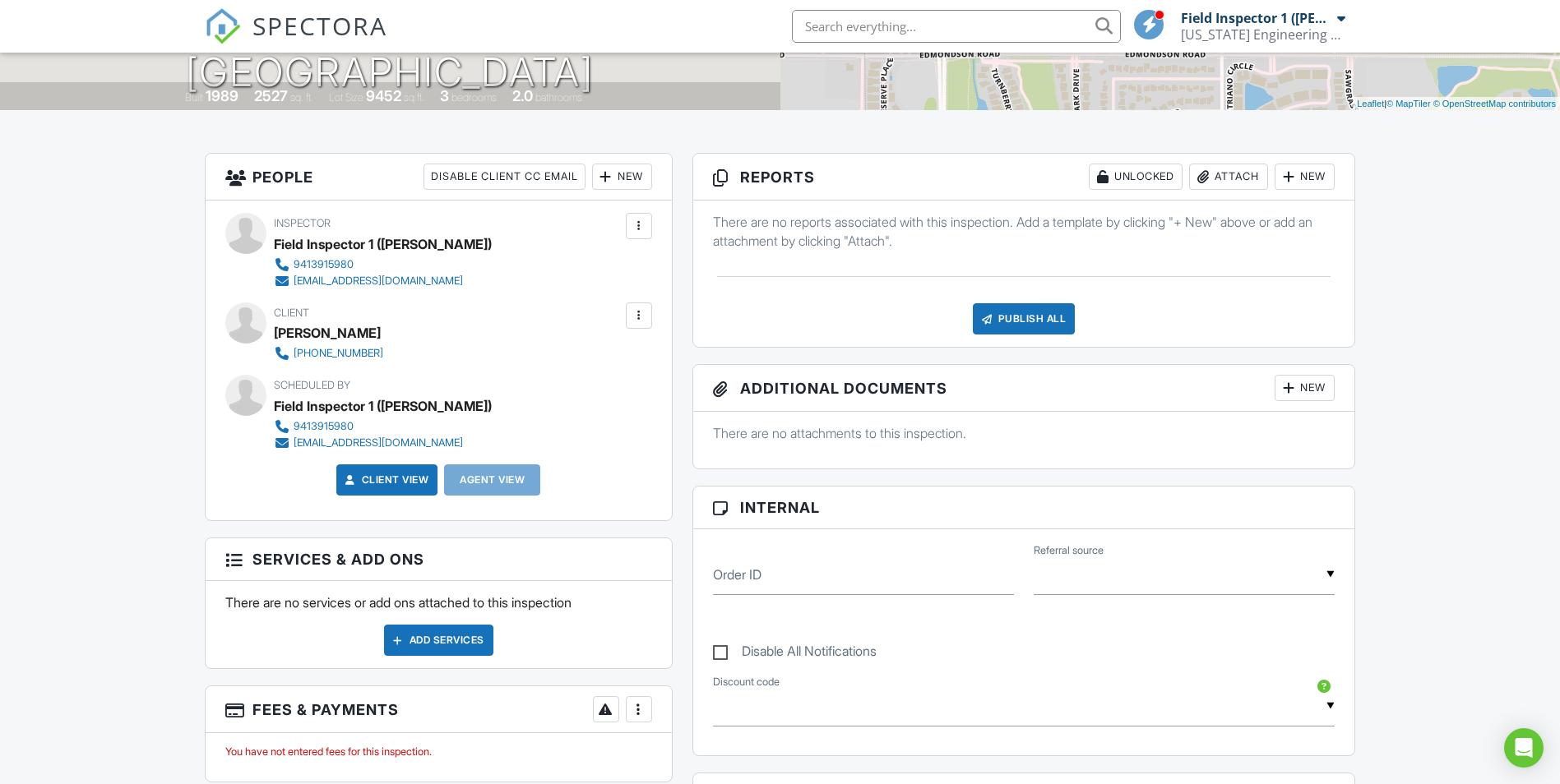
click at [1293, 392] on div at bounding box center [1288, 388] width 17 height 17
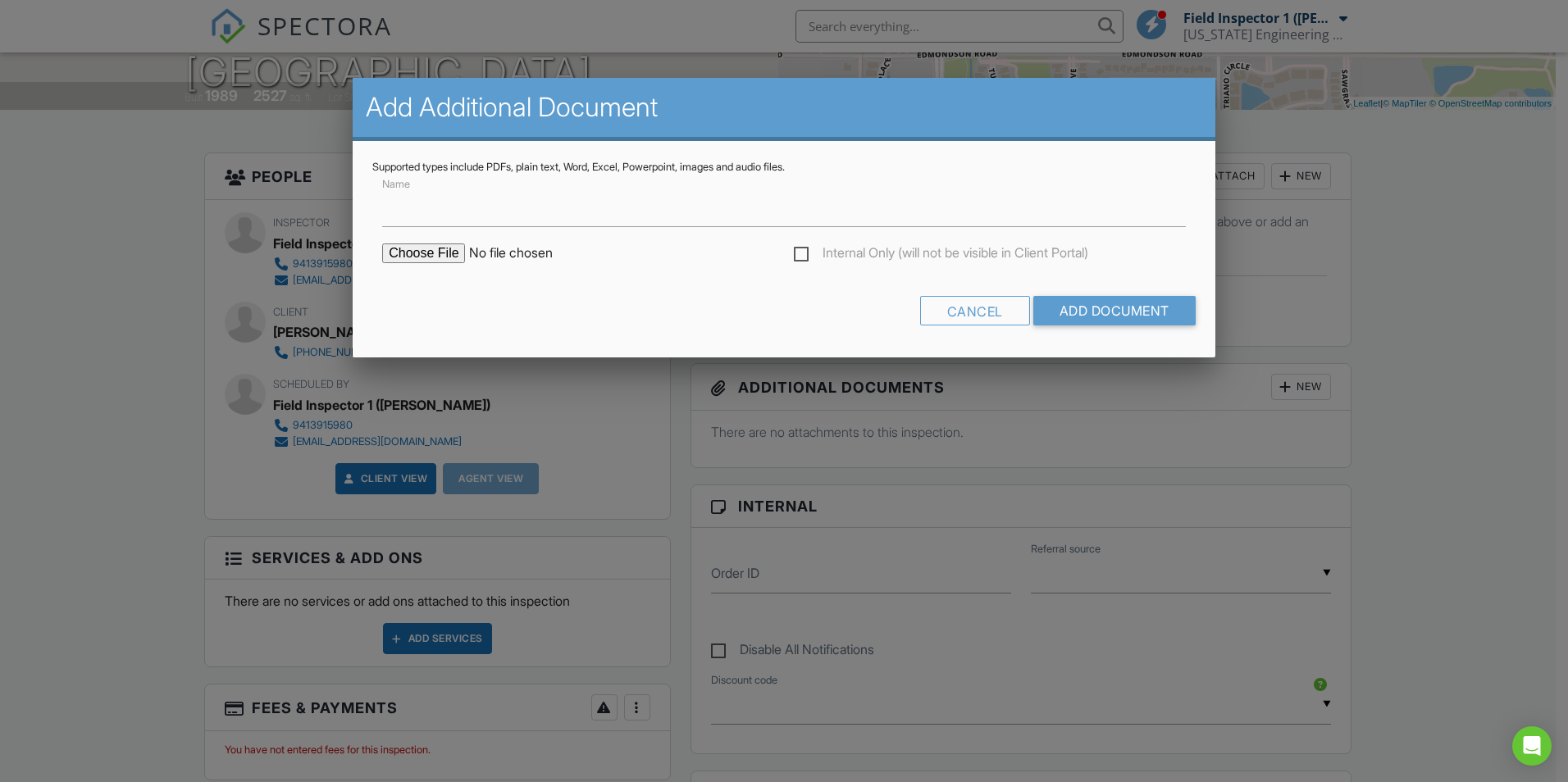
click at [410, 257] on input "file" at bounding box center [522, 253] width 279 height 20
type input "C:\fakepath\Email Confirmation.pdf"
click at [423, 218] on input "Name" at bounding box center [784, 207] width 804 height 40
type input "Email Confirmation"
click at [1079, 308] on input "Add Document" at bounding box center [1114, 310] width 162 height 29
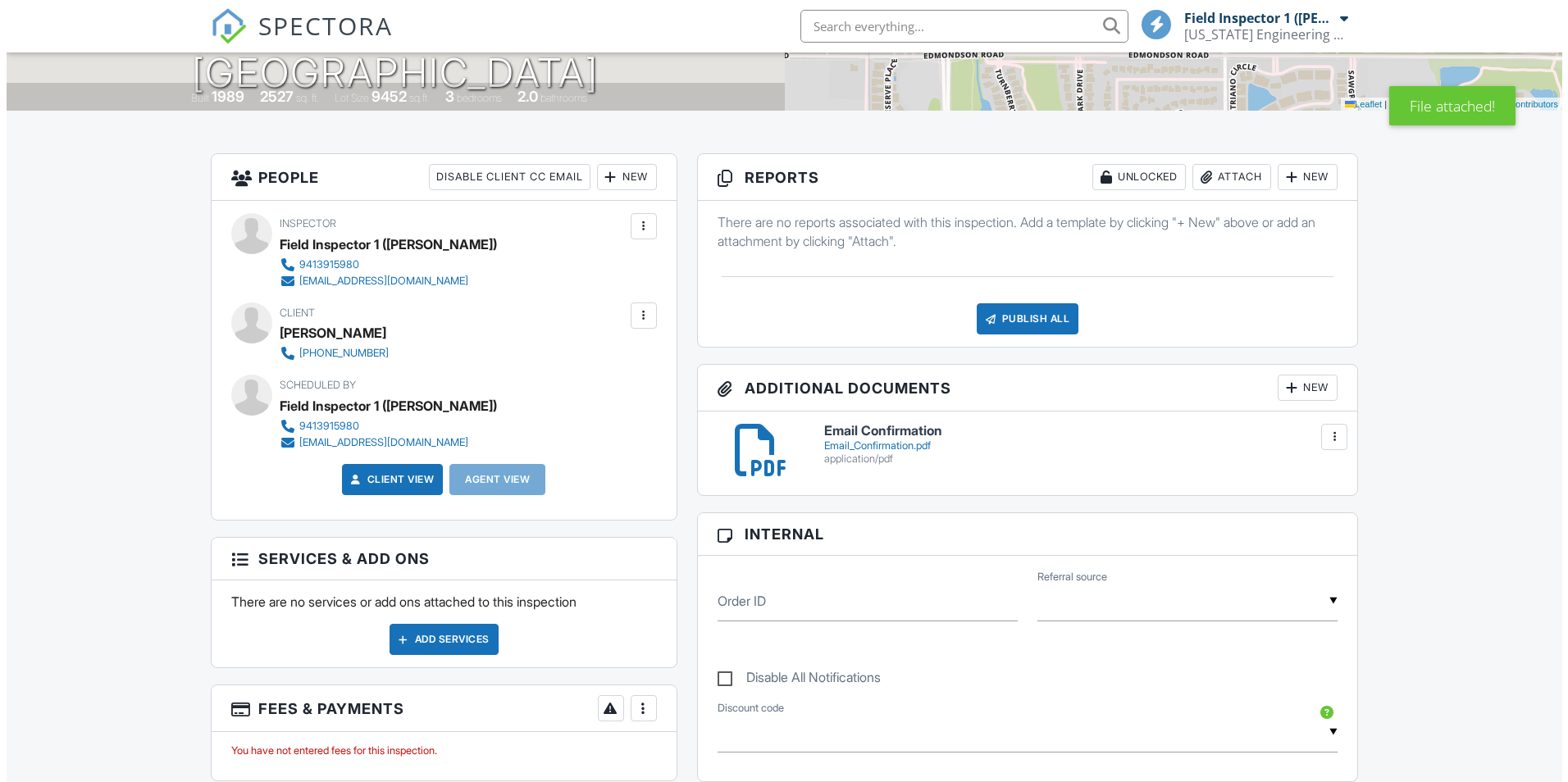
scroll to position [328, 0]
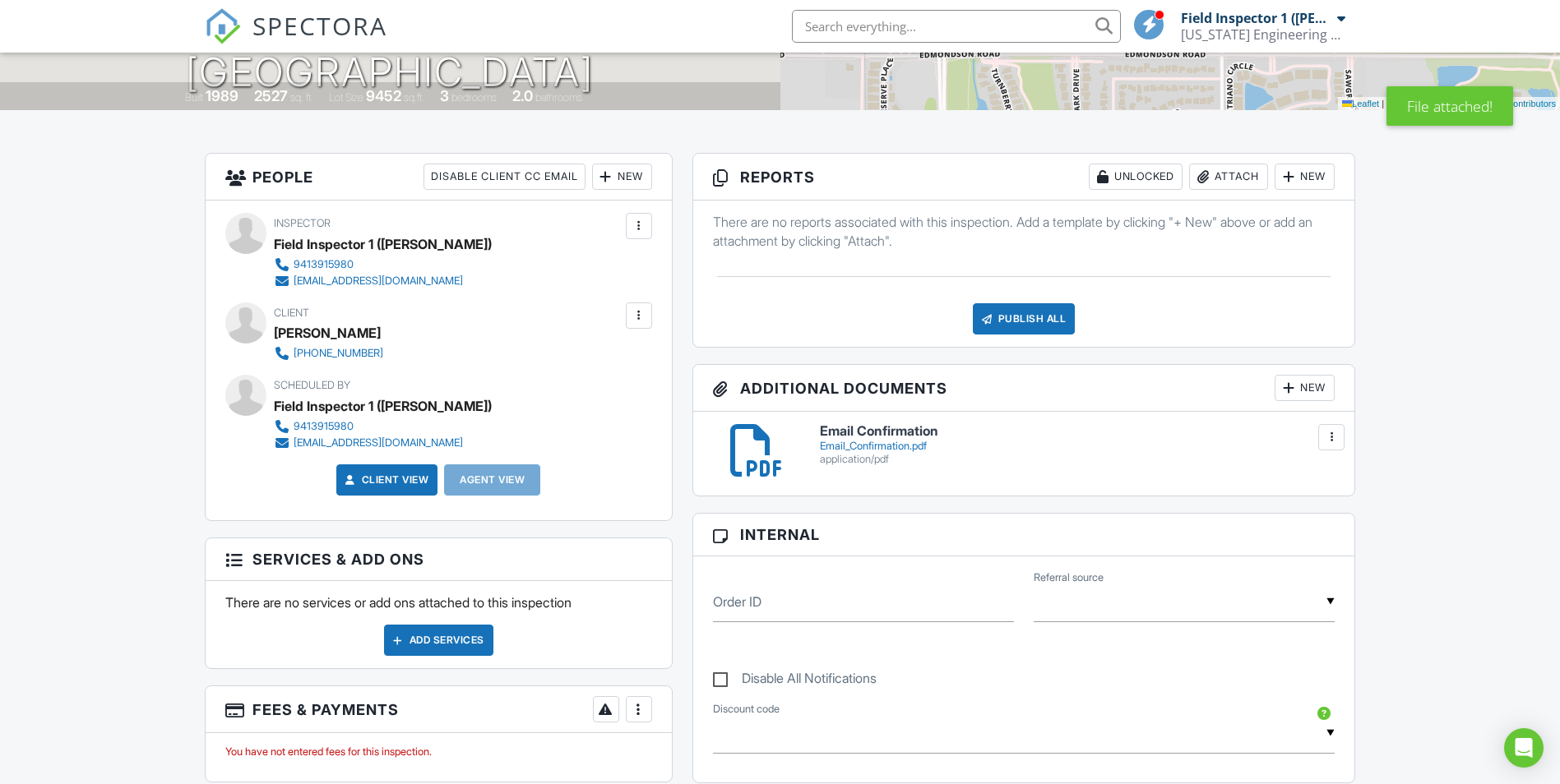
click at [1315, 394] on div "New" at bounding box center [1304, 388] width 60 height 26
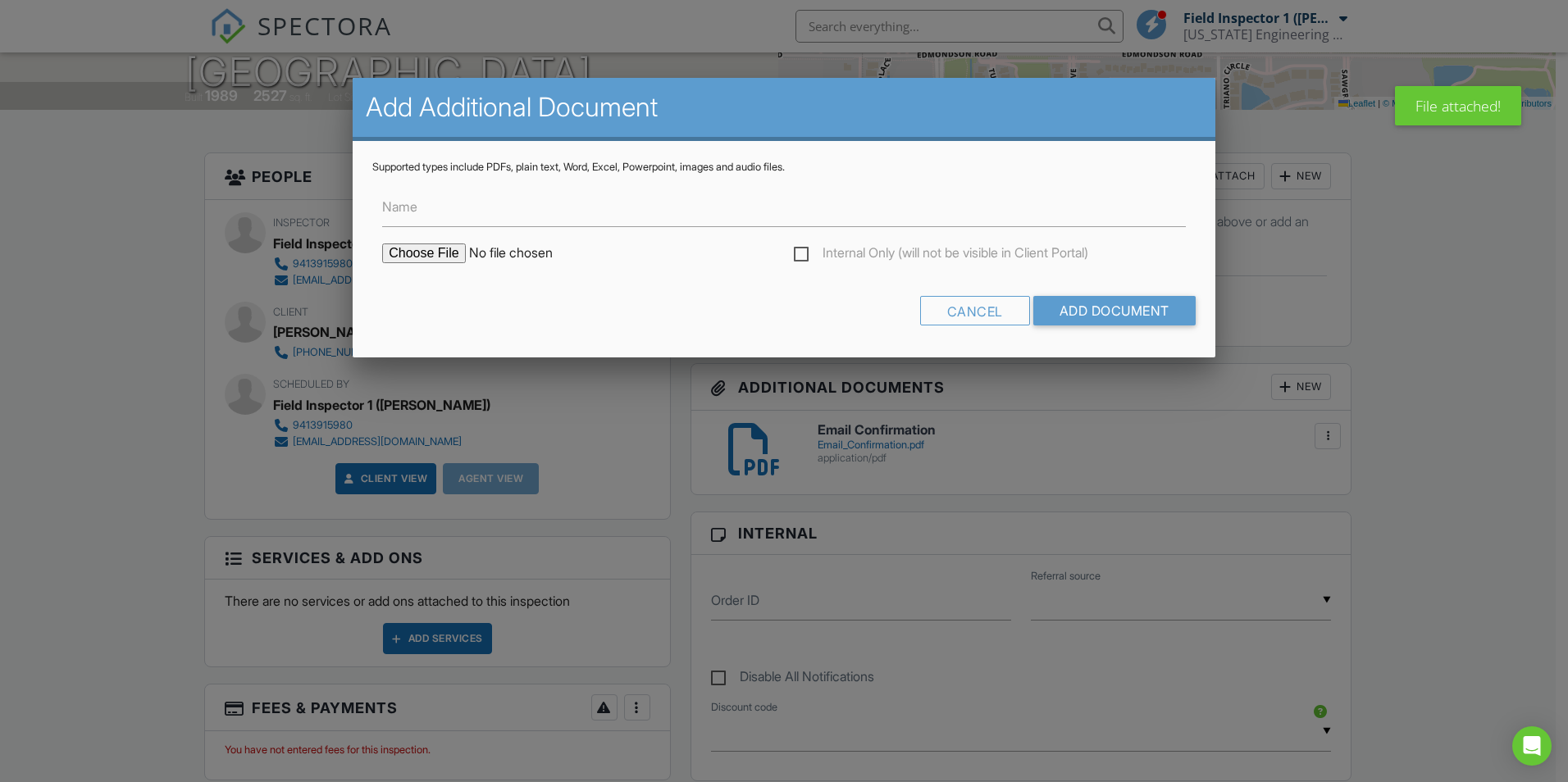
click at [421, 254] on input "file" at bounding box center [522, 253] width 279 height 20
type input "C:\fakepath\2523850.pdf"
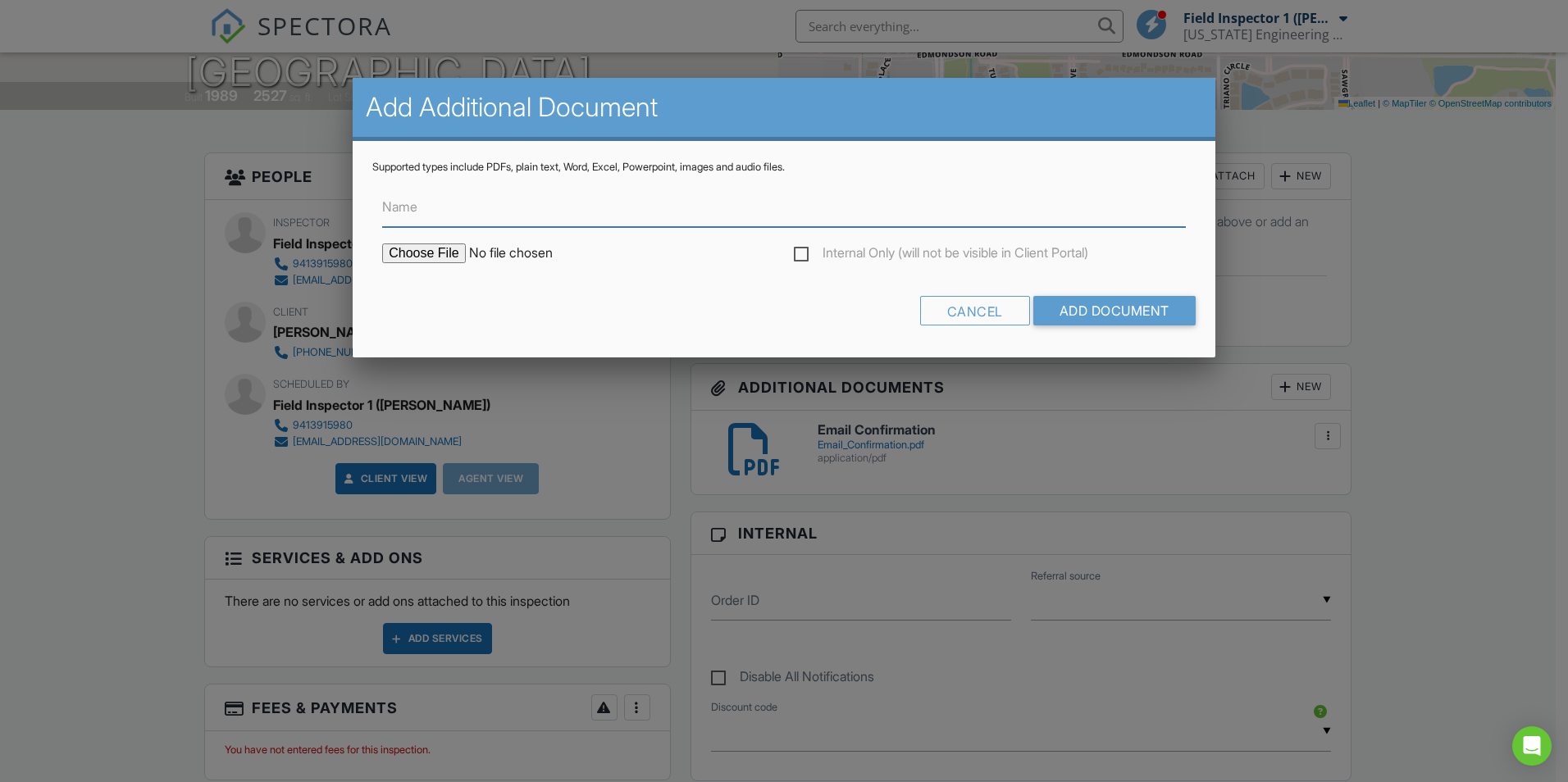
click at [507, 218] on input "Name" at bounding box center [784, 207] width 804 height 40
type input "Invoice"
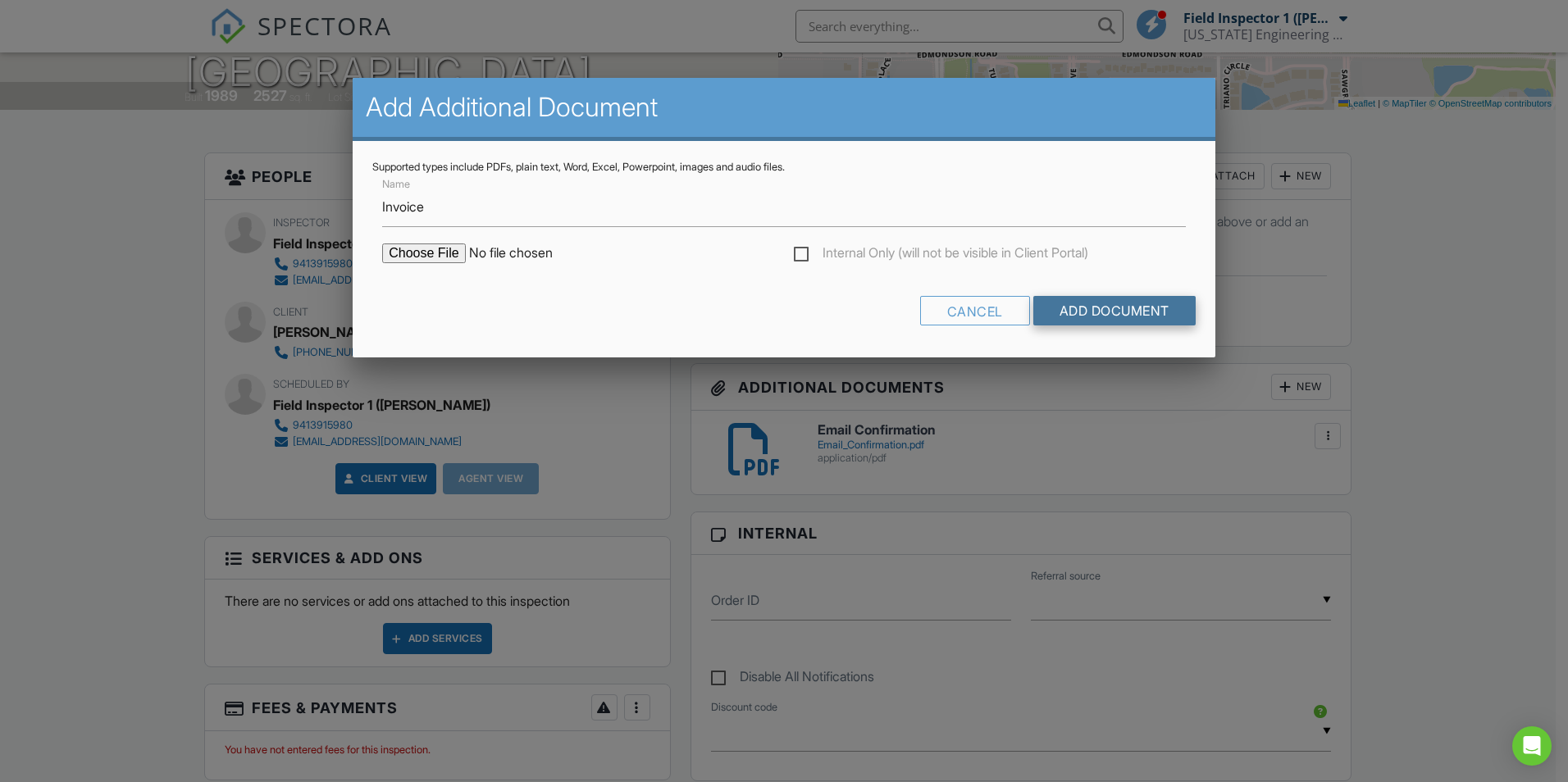
click at [1123, 303] on input "Add Document" at bounding box center [1114, 310] width 162 height 29
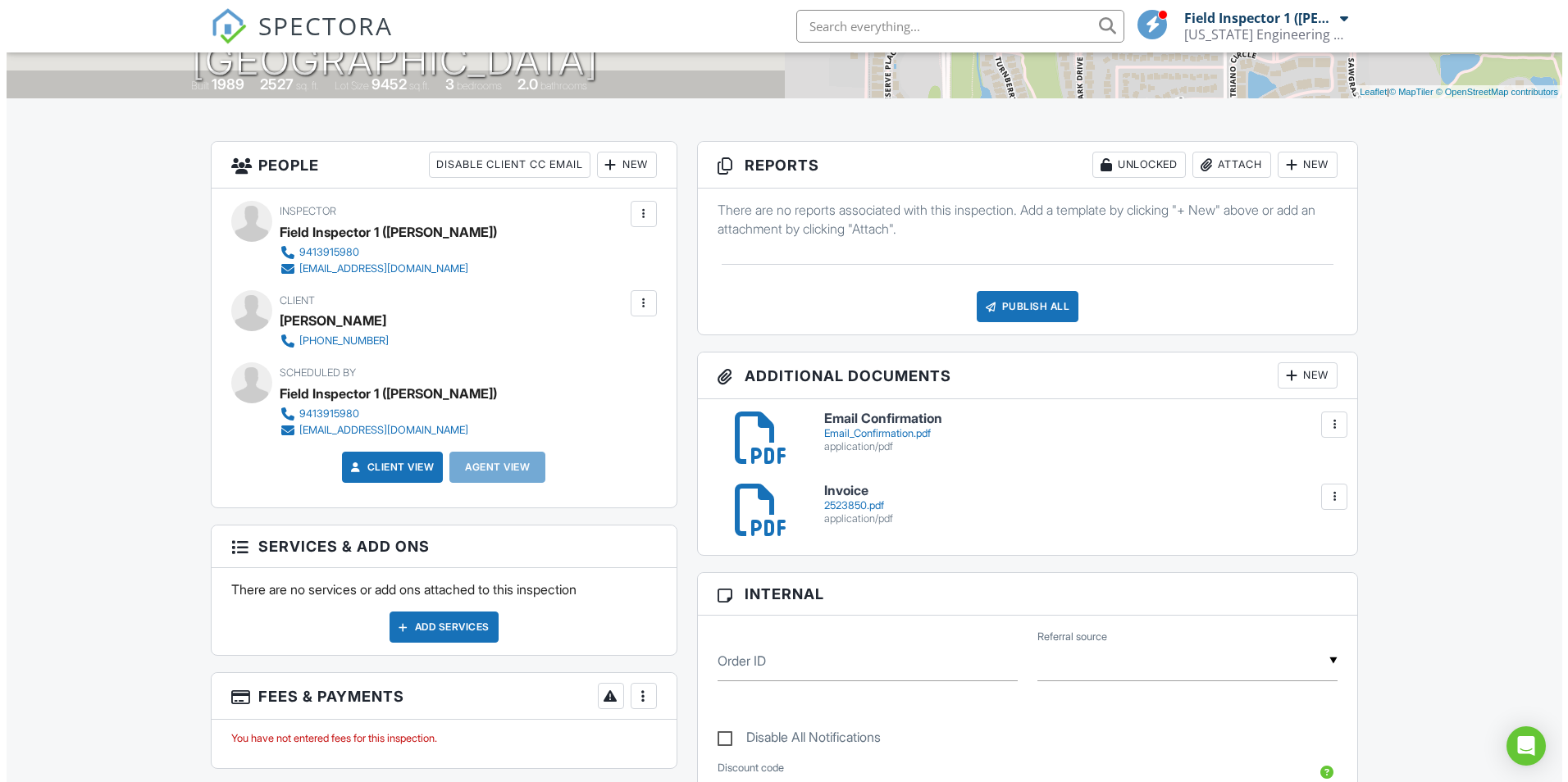
scroll to position [574, 0]
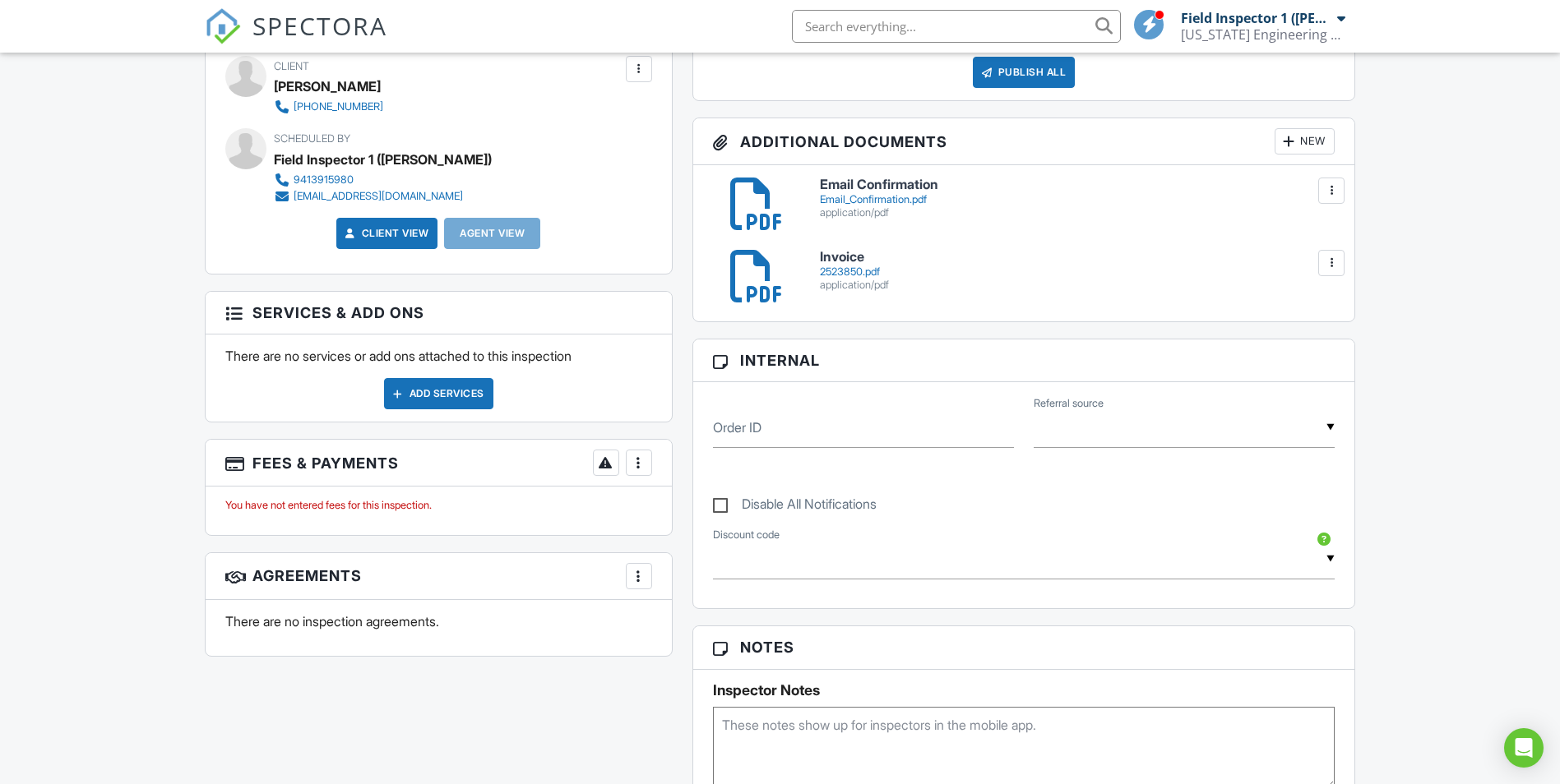
click at [1316, 142] on div "New" at bounding box center [1304, 142] width 60 height 26
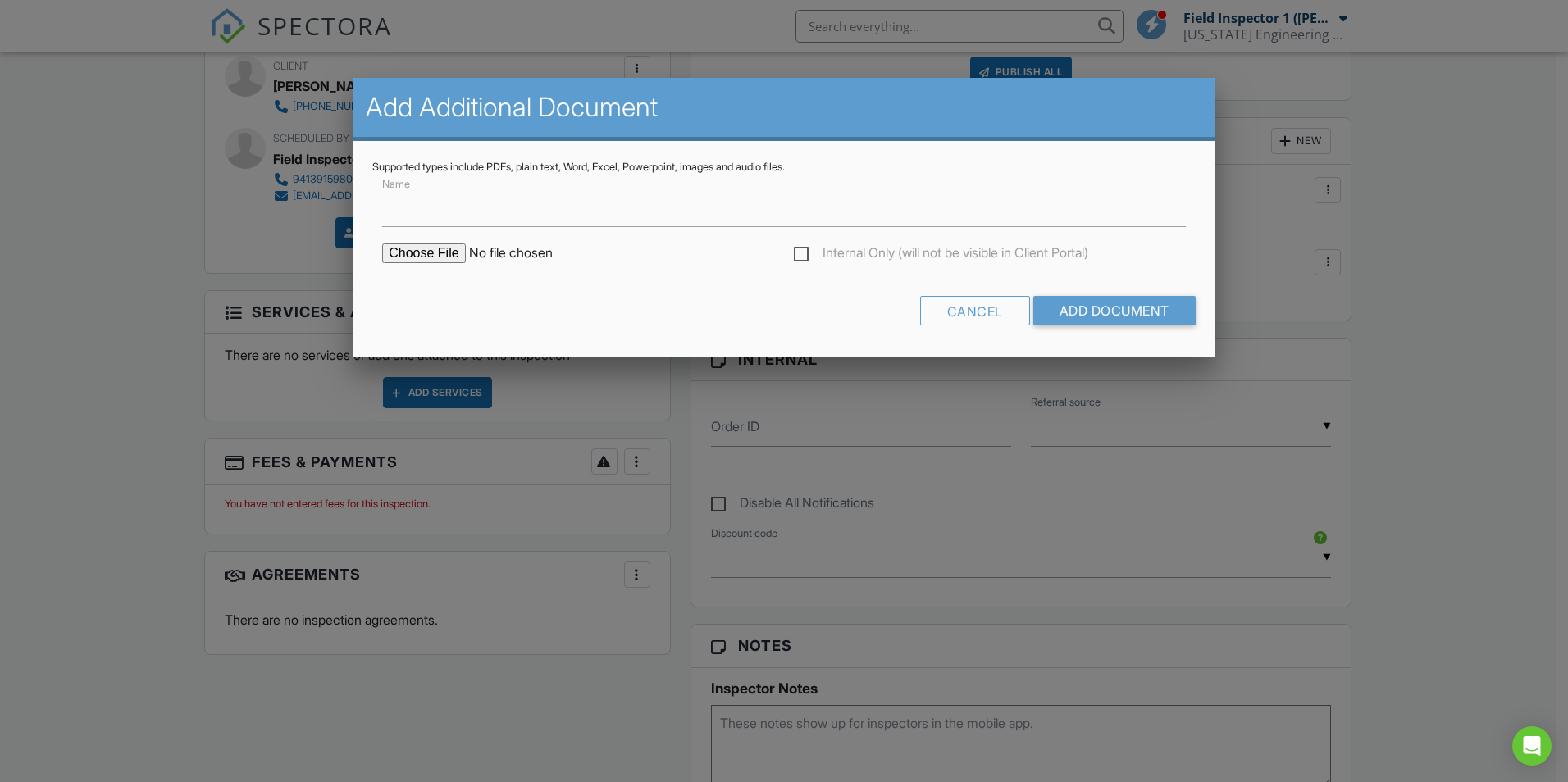
click at [429, 248] on input "file" at bounding box center [522, 253] width 279 height 20
type input "C:\fakepath\Specs Plans Photos.pdf"
click at [599, 218] on input "Name" at bounding box center [784, 207] width 804 height 40
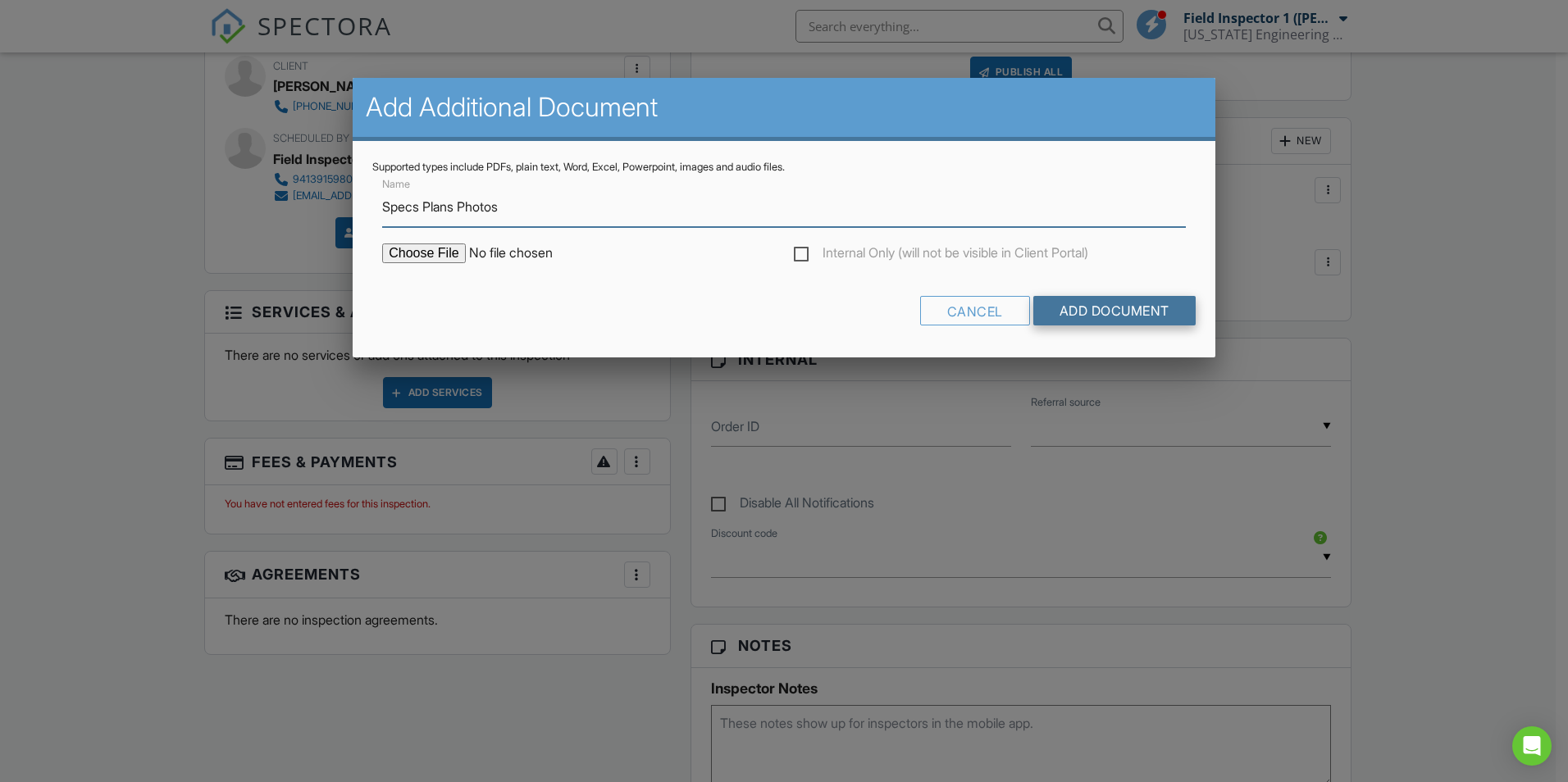
type input "Specs Plans Photos"
drag, startPoint x: 1094, startPoint y: 302, endPoint x: 1093, endPoint y: 292, distance: 10.0
click at [1093, 302] on input "Add Document" at bounding box center [1114, 310] width 162 height 29
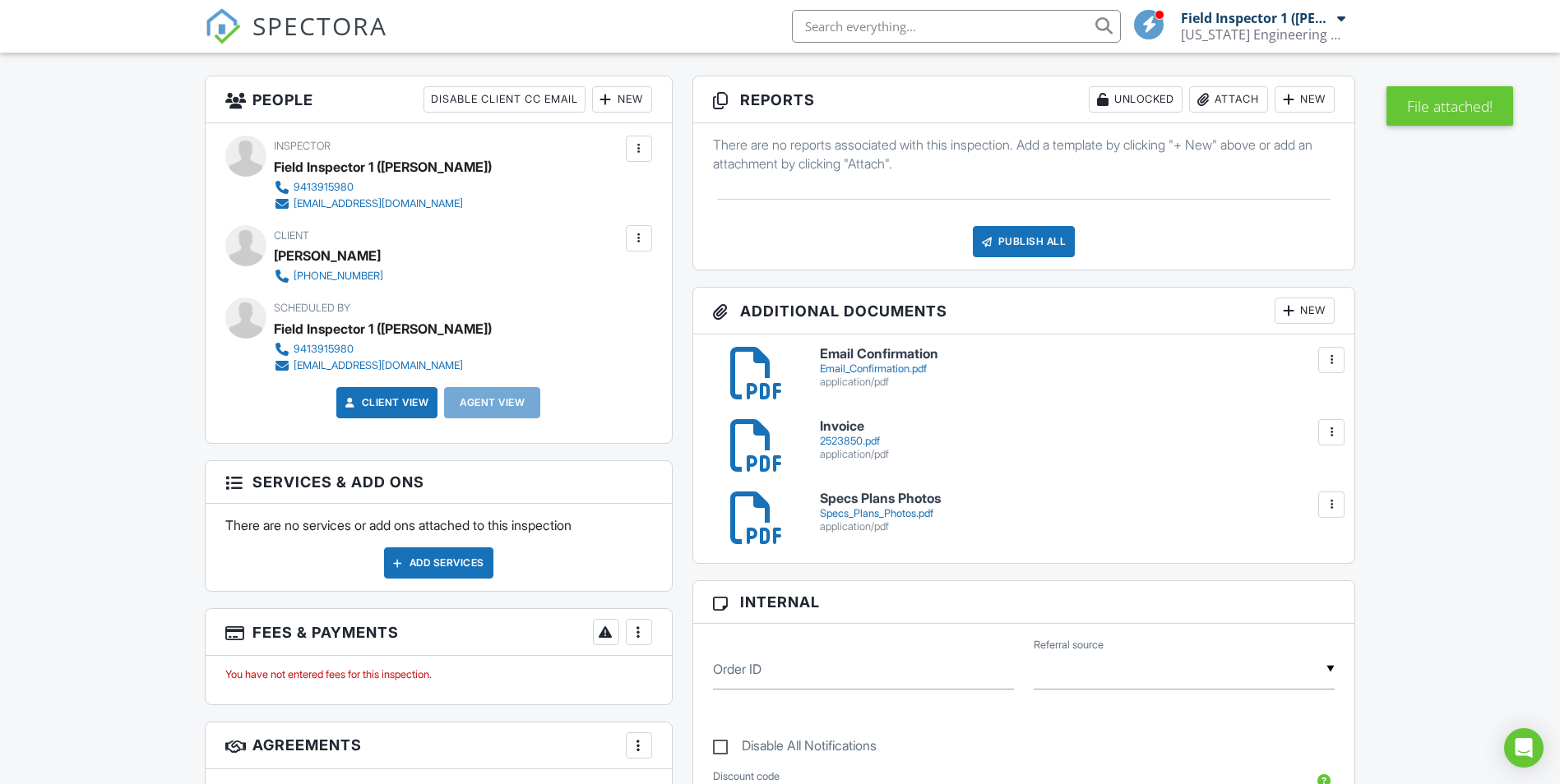
scroll to position [411, 0]
